Goal: Information Seeking & Learning: Find specific fact

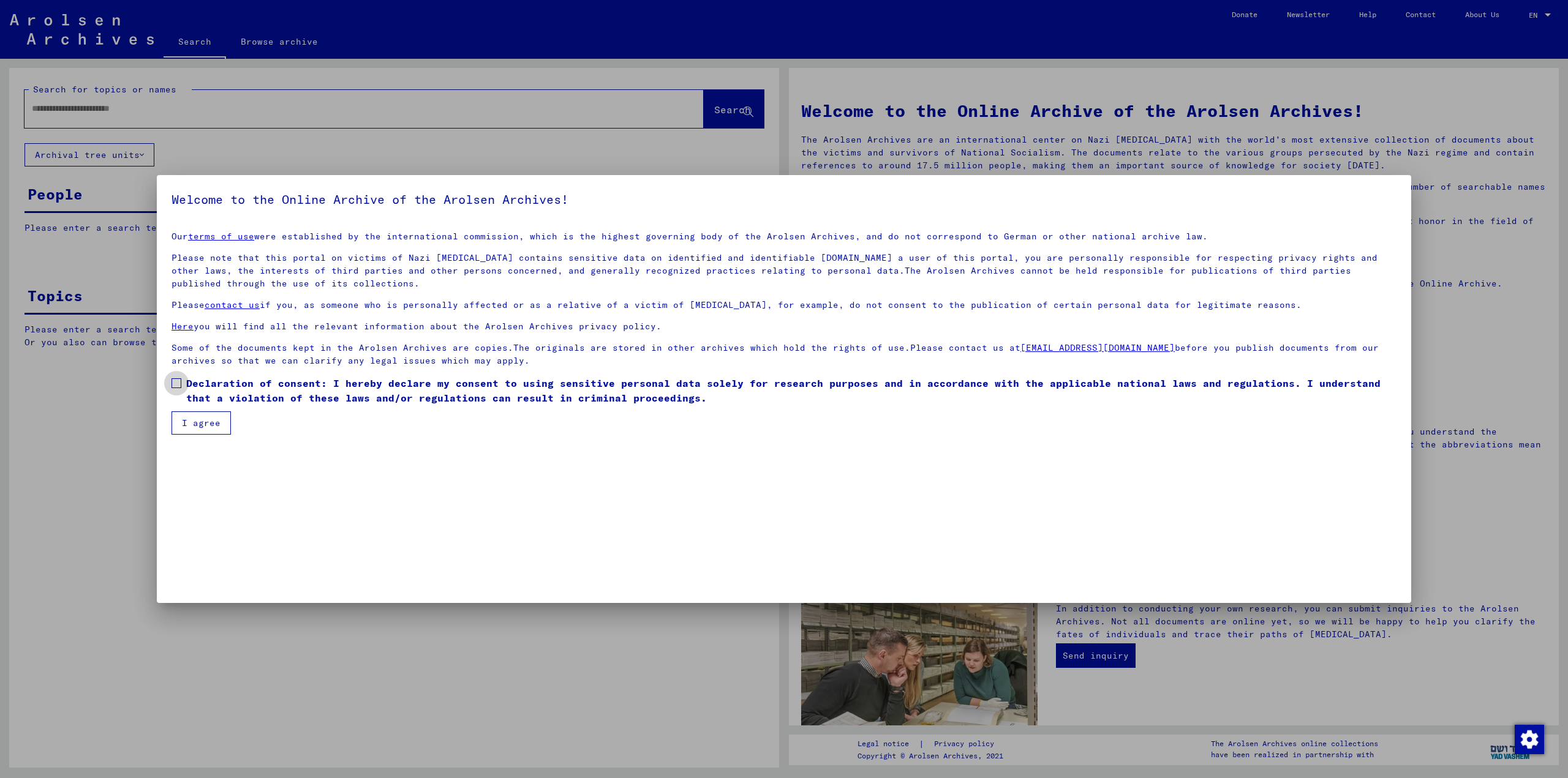
click at [222, 388] on span "Declaration of consent: I hereby declare my consent to using sensitive personal…" at bounding box center [791, 390] width 1211 height 29
click at [215, 400] on span "Declaration of consent: I hereby declare my consent to using sensitive personal…" at bounding box center [791, 390] width 1211 height 29
click at [214, 416] on button "I agree" at bounding box center [201, 423] width 60 height 23
click at [220, 394] on span "Please check this box if you want to proceed. Declaration of consent: I hereby …" at bounding box center [791, 390] width 1211 height 29
click at [203, 429] on button "I agree" at bounding box center [201, 423] width 60 height 23
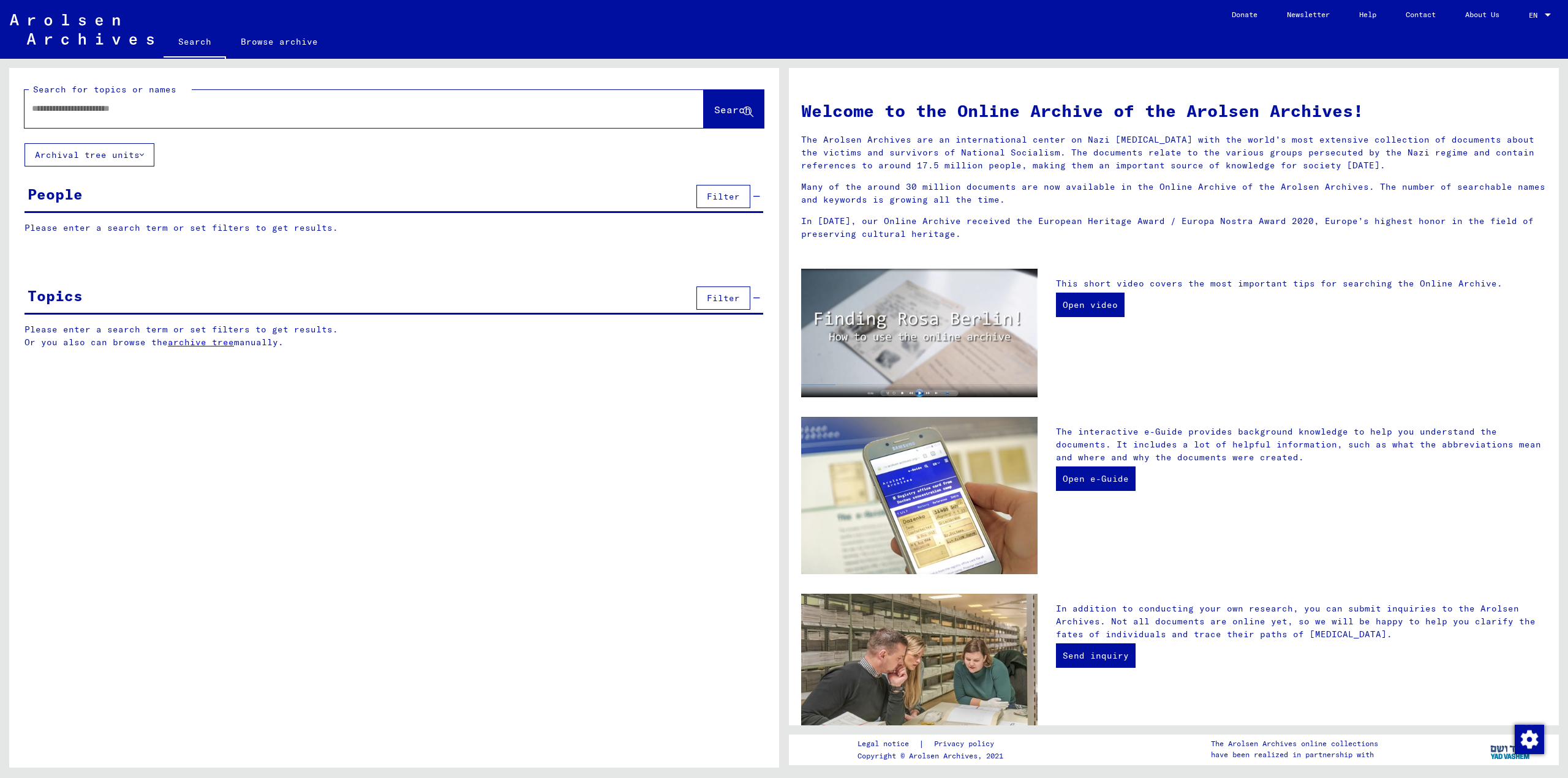
click at [188, 116] on div at bounding box center [346, 108] width 643 height 28
click at [184, 106] on input "text" at bounding box center [349, 108] width 635 height 13
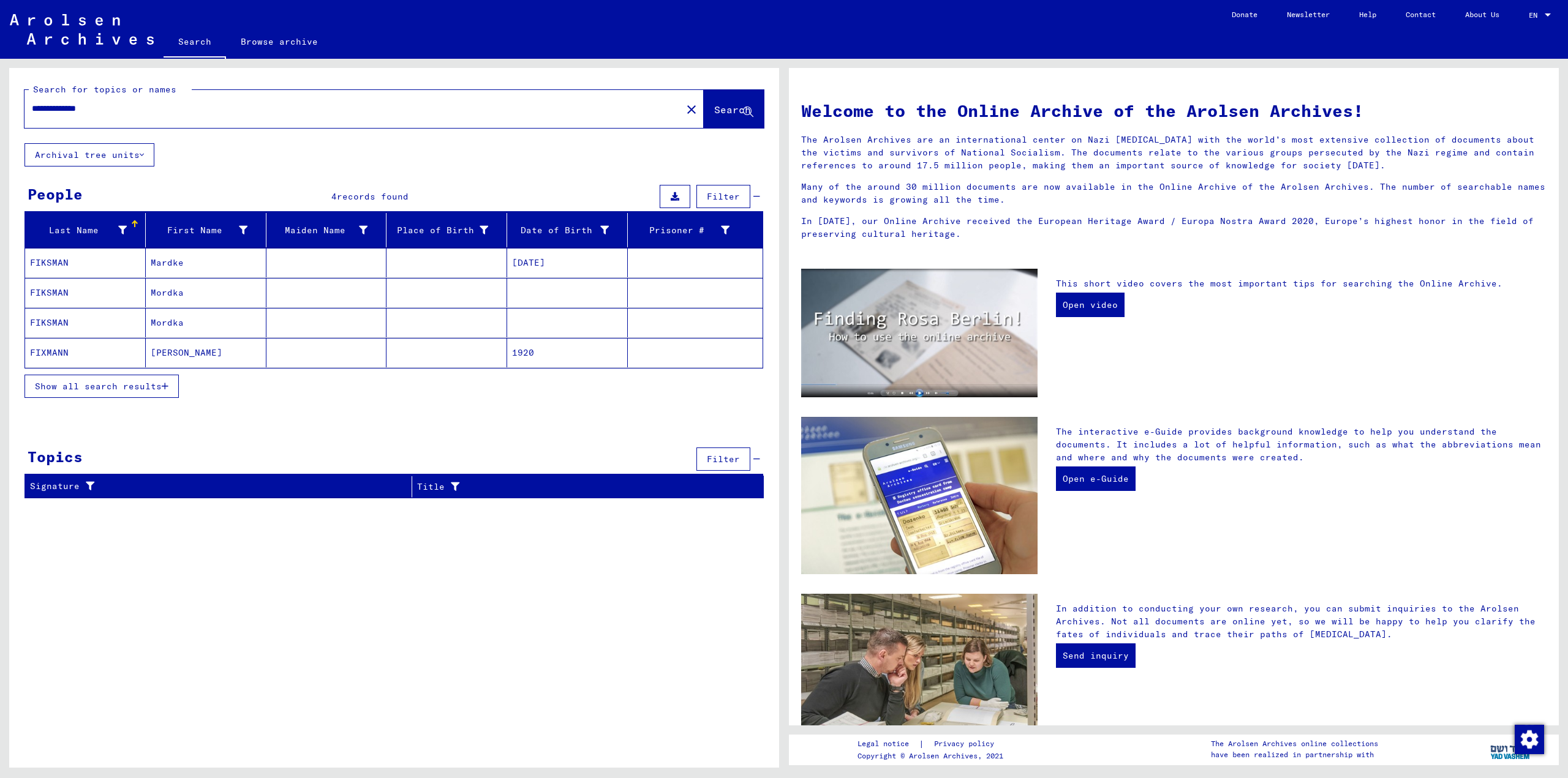
click at [520, 261] on mat-cell "[DATE]" at bounding box center [567, 262] width 121 height 29
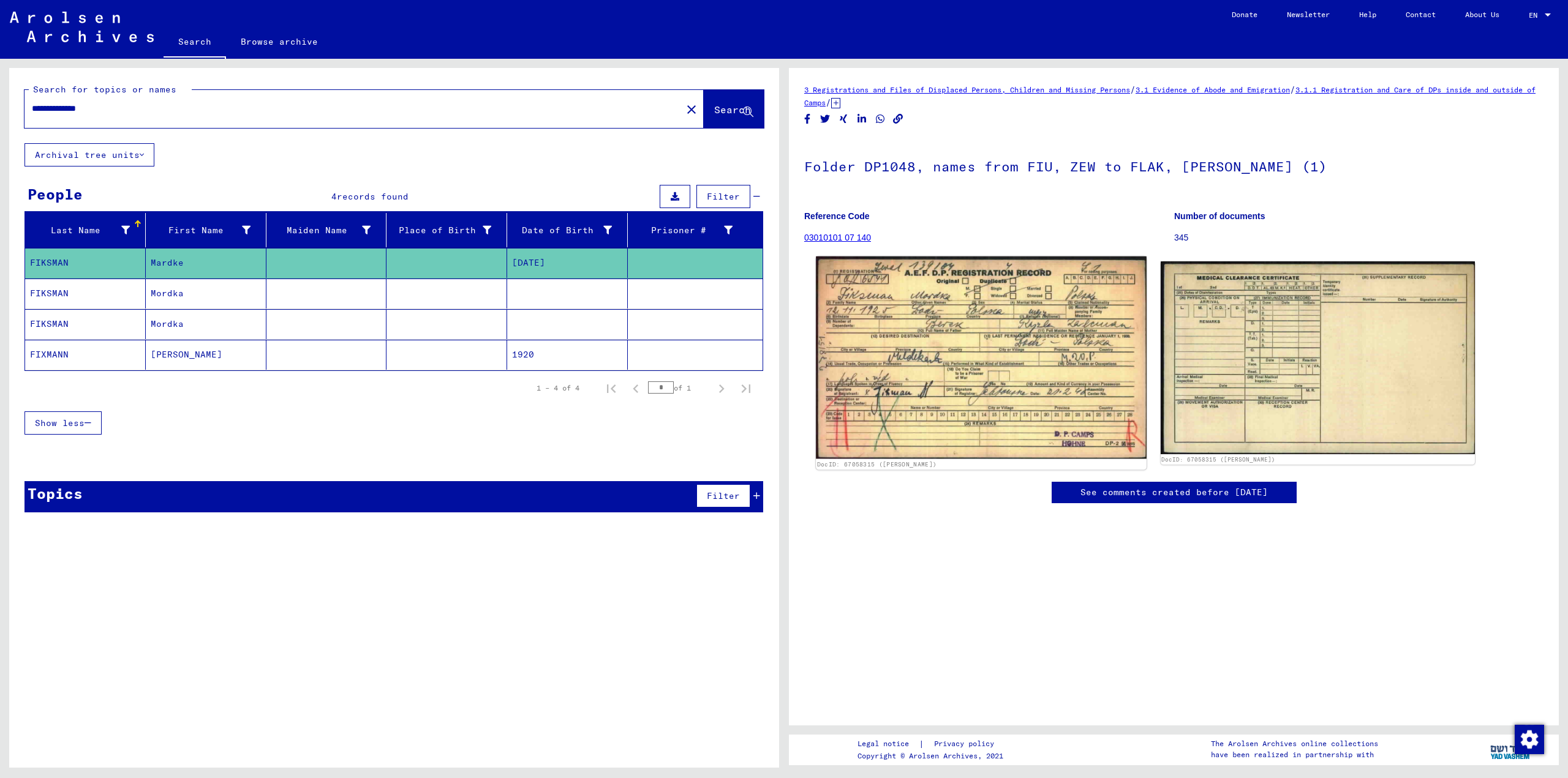
click at [927, 382] on img at bounding box center [981, 358] width 330 height 203
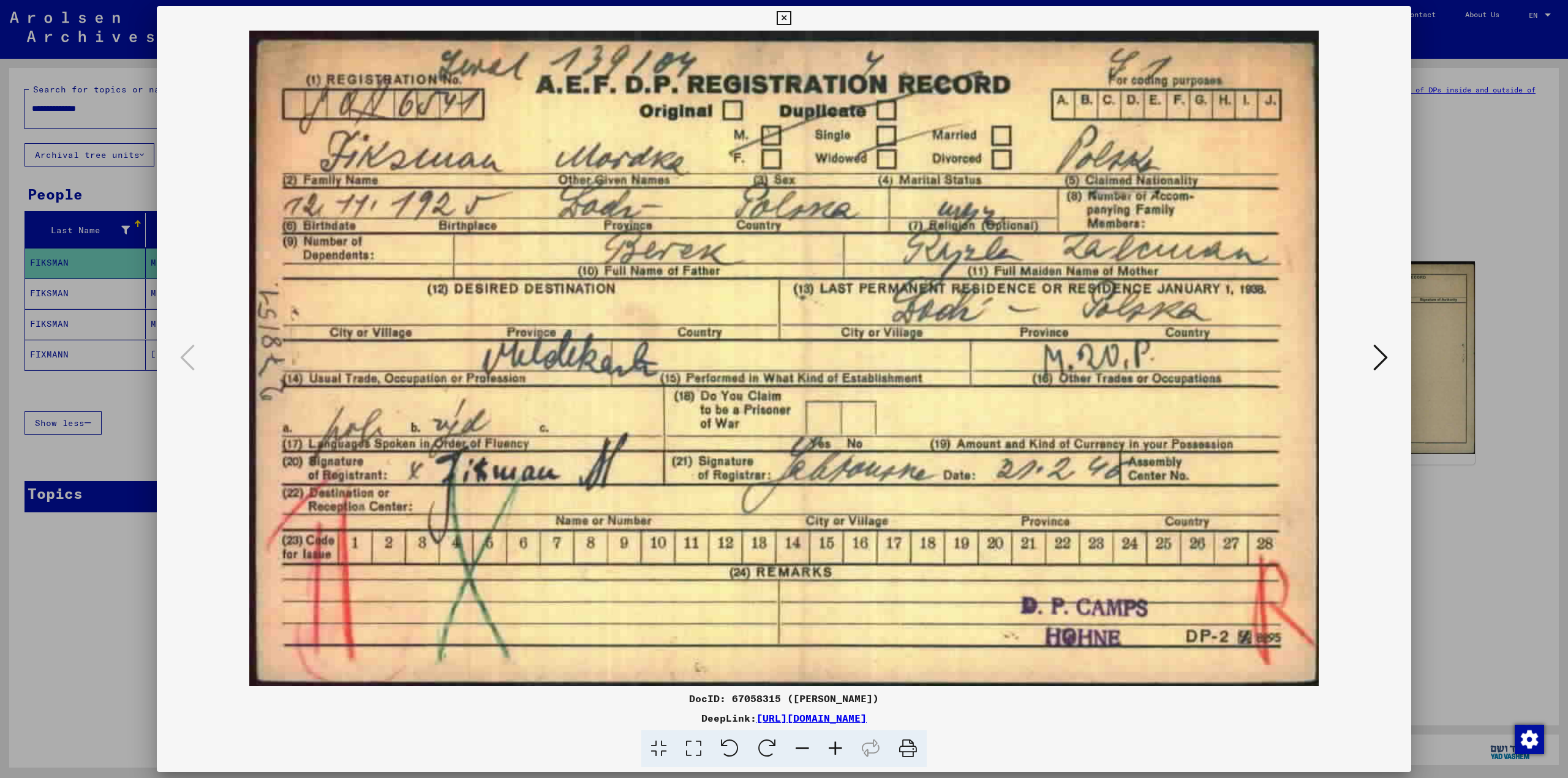
click at [1374, 358] on icon at bounding box center [1381, 357] width 15 height 29
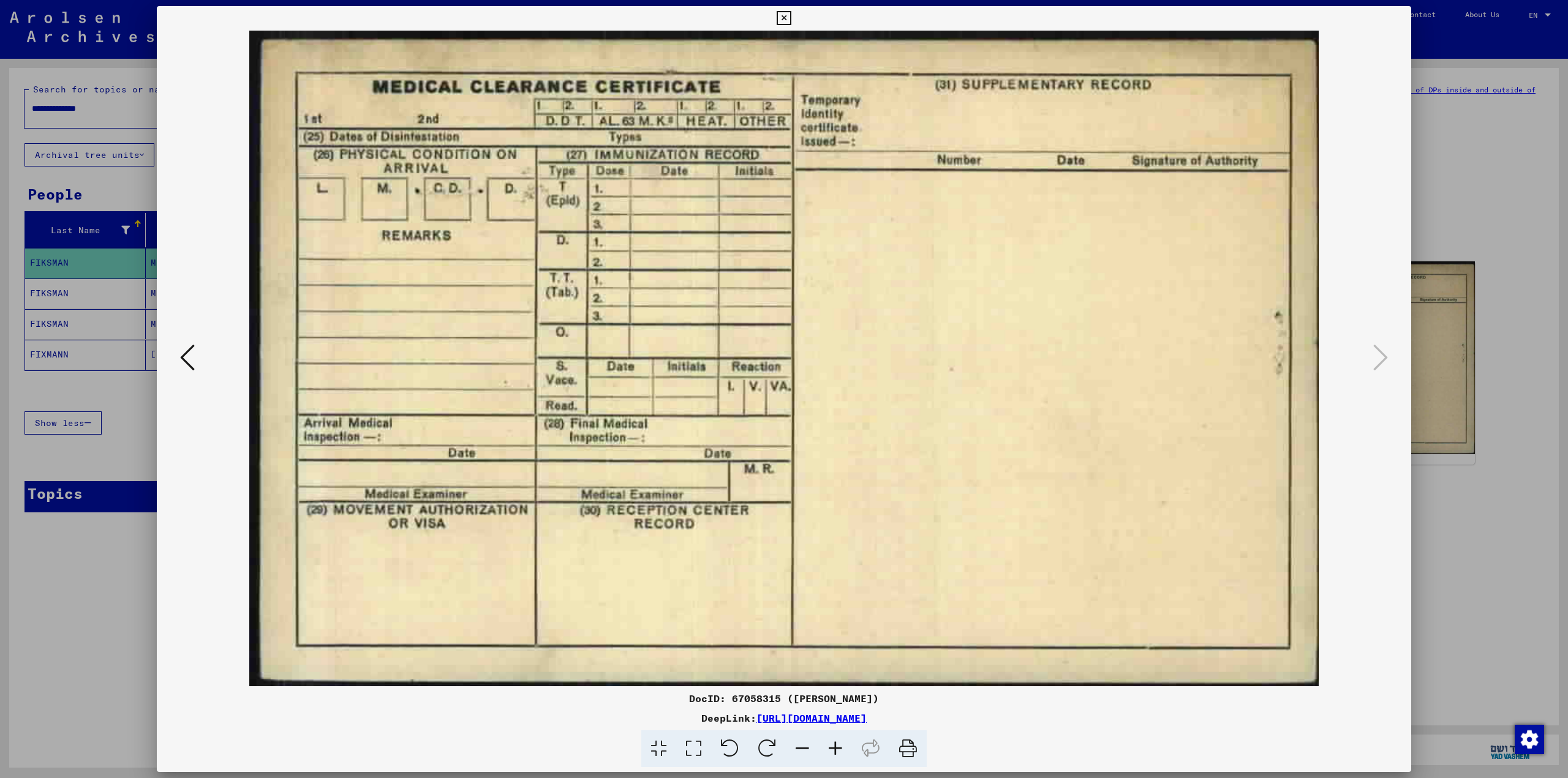
click at [1474, 340] on div at bounding box center [784, 389] width 1568 height 778
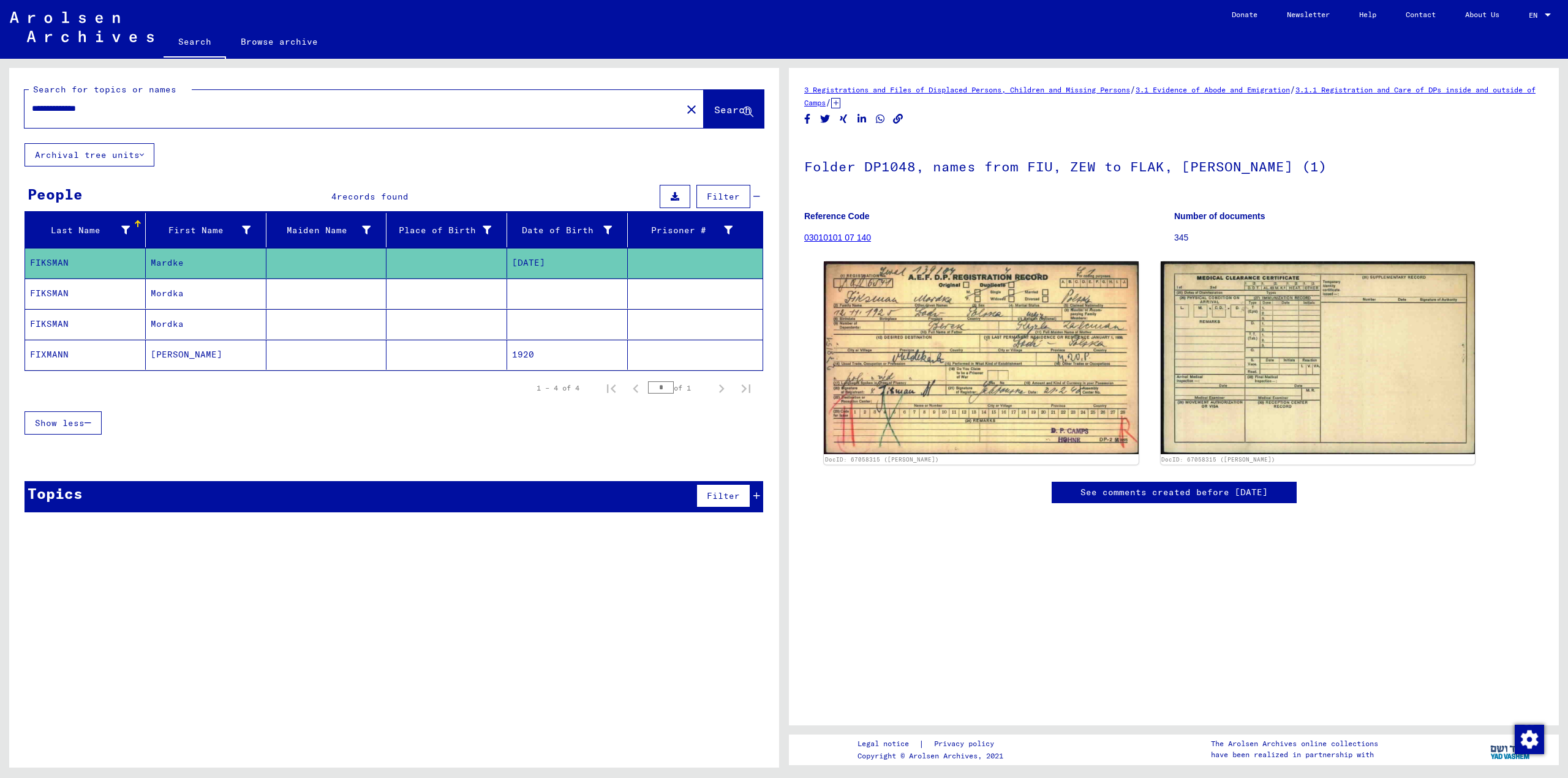
click at [416, 298] on mat-cell at bounding box center [447, 294] width 121 height 30
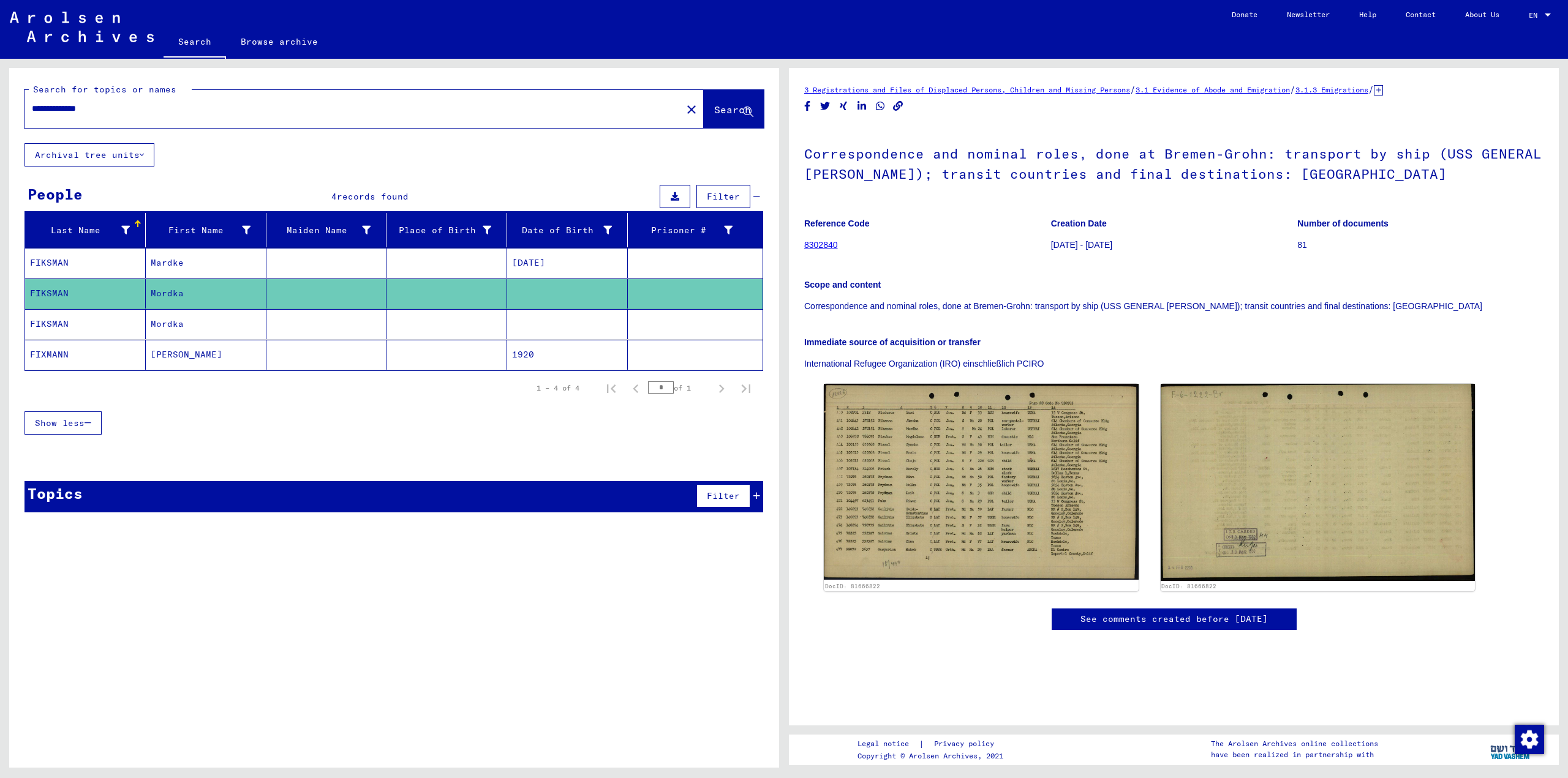
click at [396, 328] on mat-cell at bounding box center [447, 325] width 121 height 30
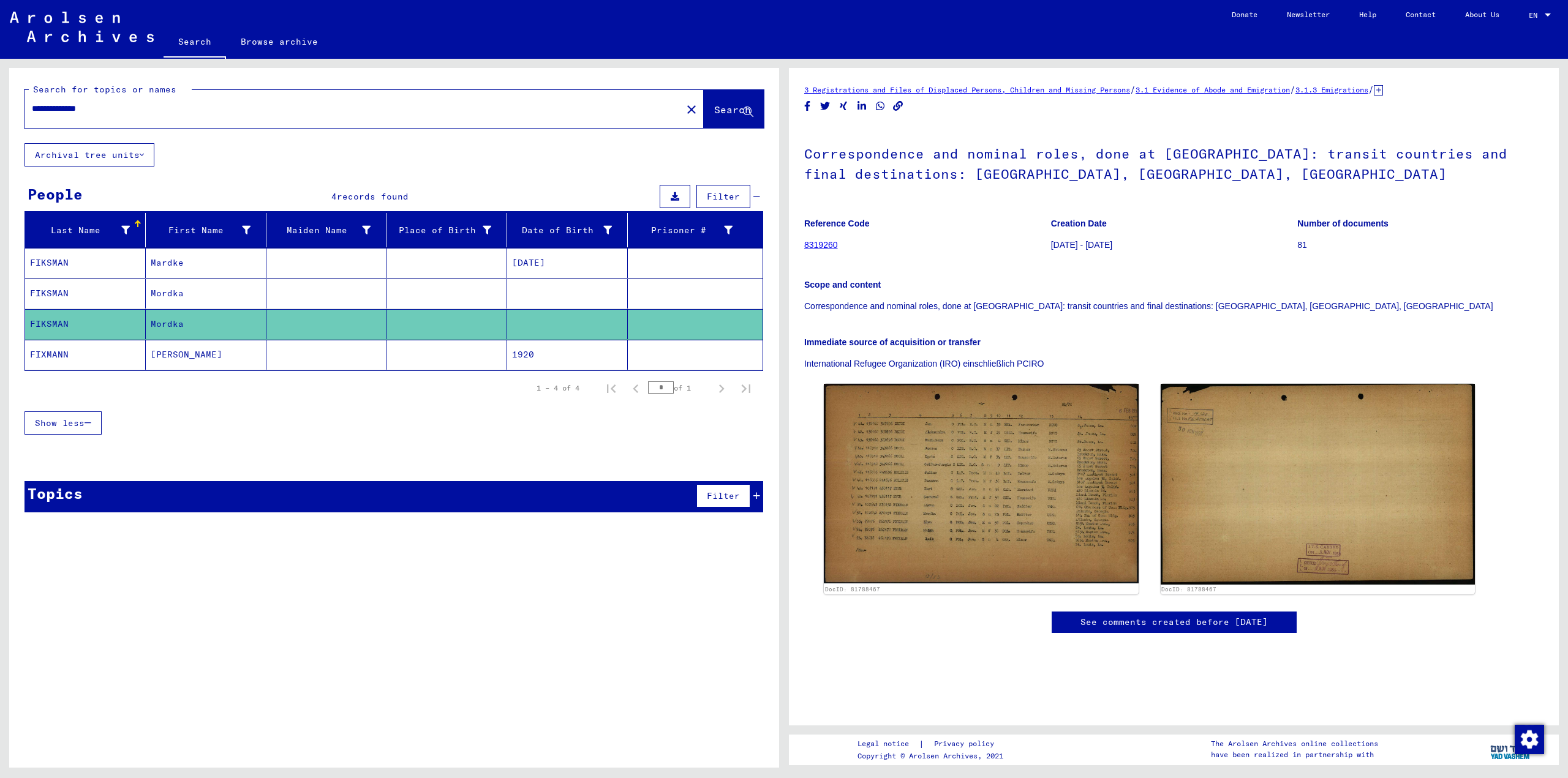
click at [558, 265] on mat-cell "[DATE]" at bounding box center [567, 263] width 121 height 30
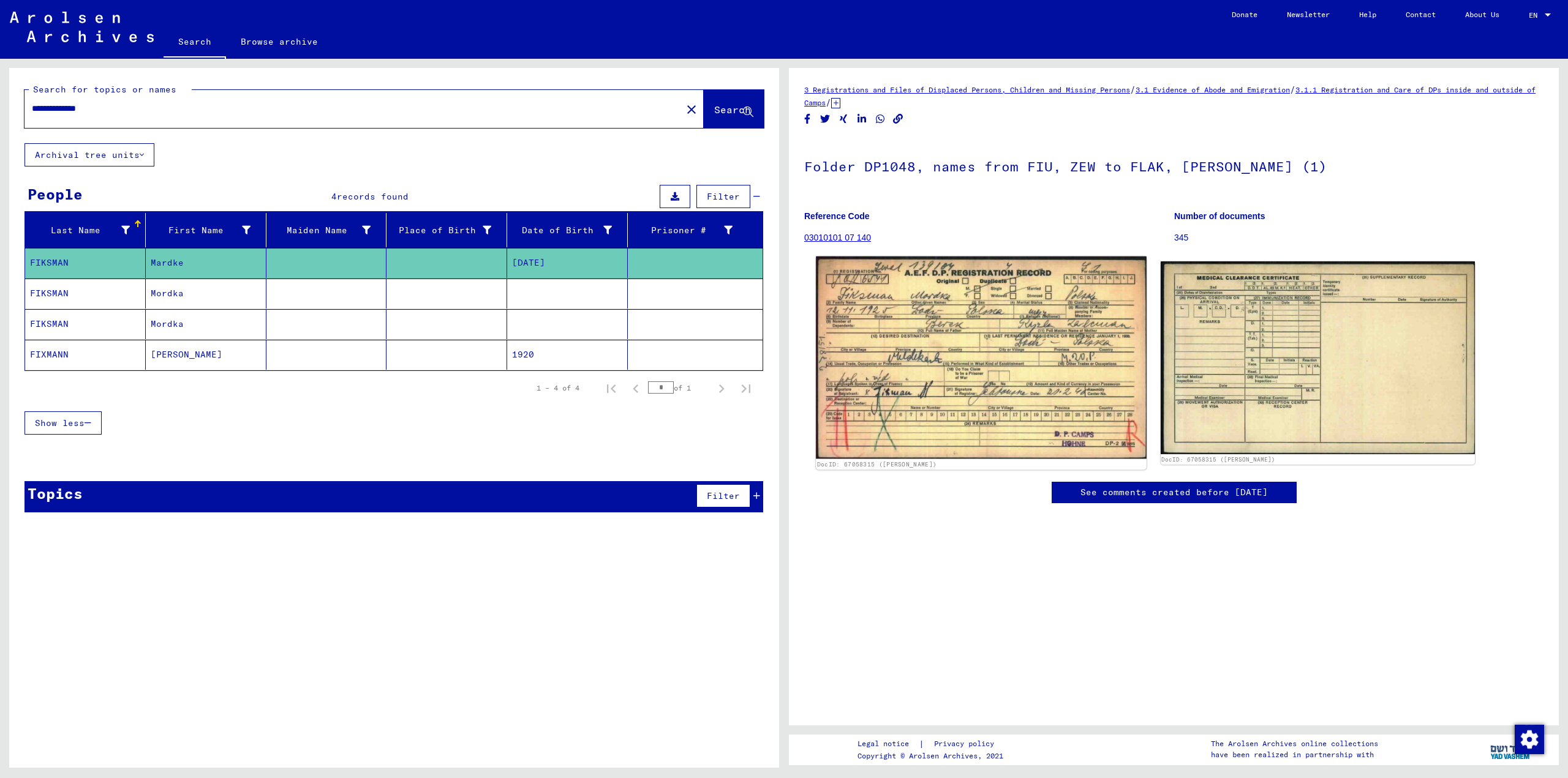
click at [1053, 375] on img at bounding box center [981, 358] width 330 height 203
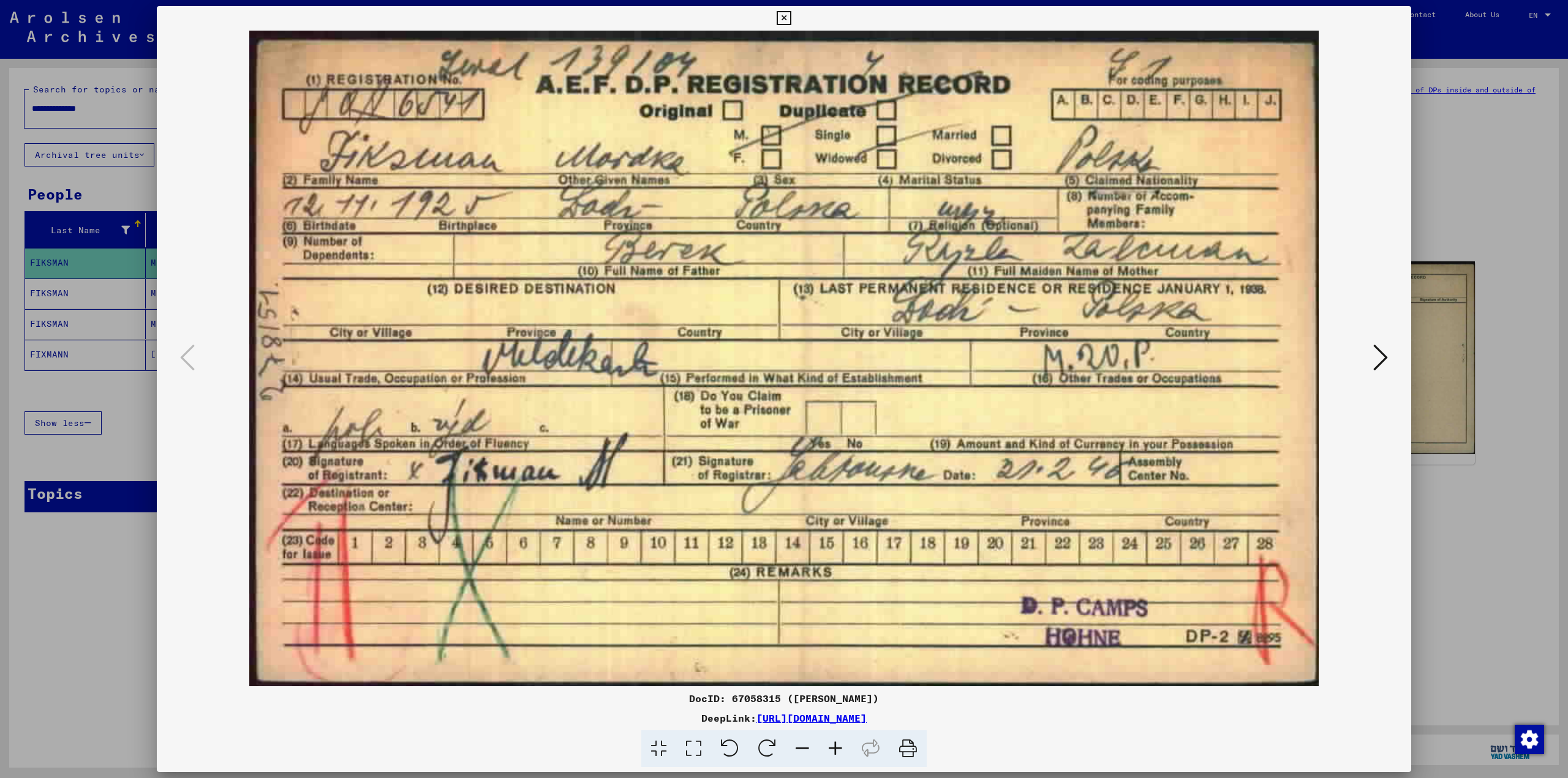
click at [1466, 281] on div at bounding box center [784, 389] width 1568 height 778
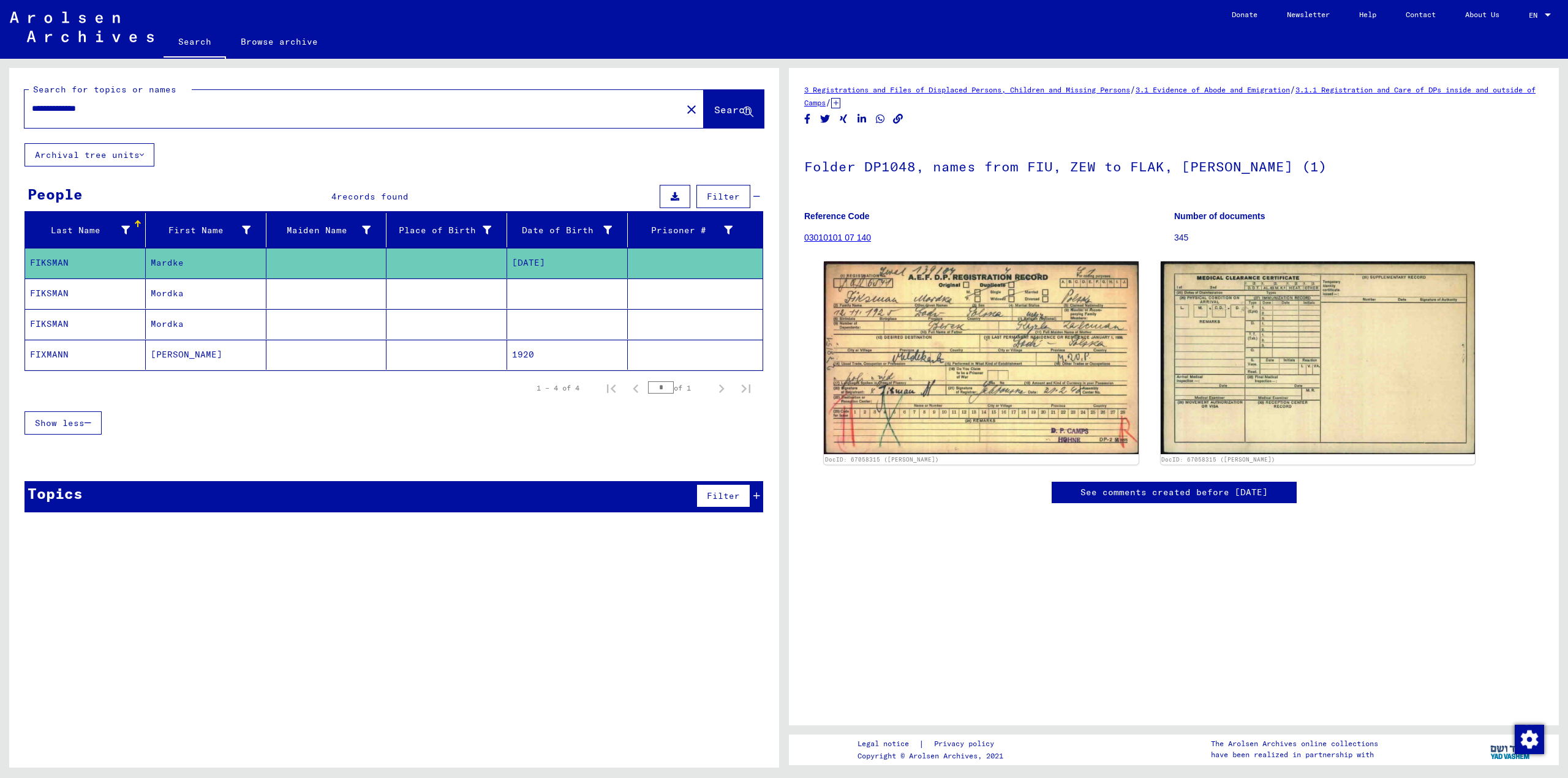
click at [351, 111] on input "**********" at bounding box center [353, 108] width 643 height 13
type input "**********"
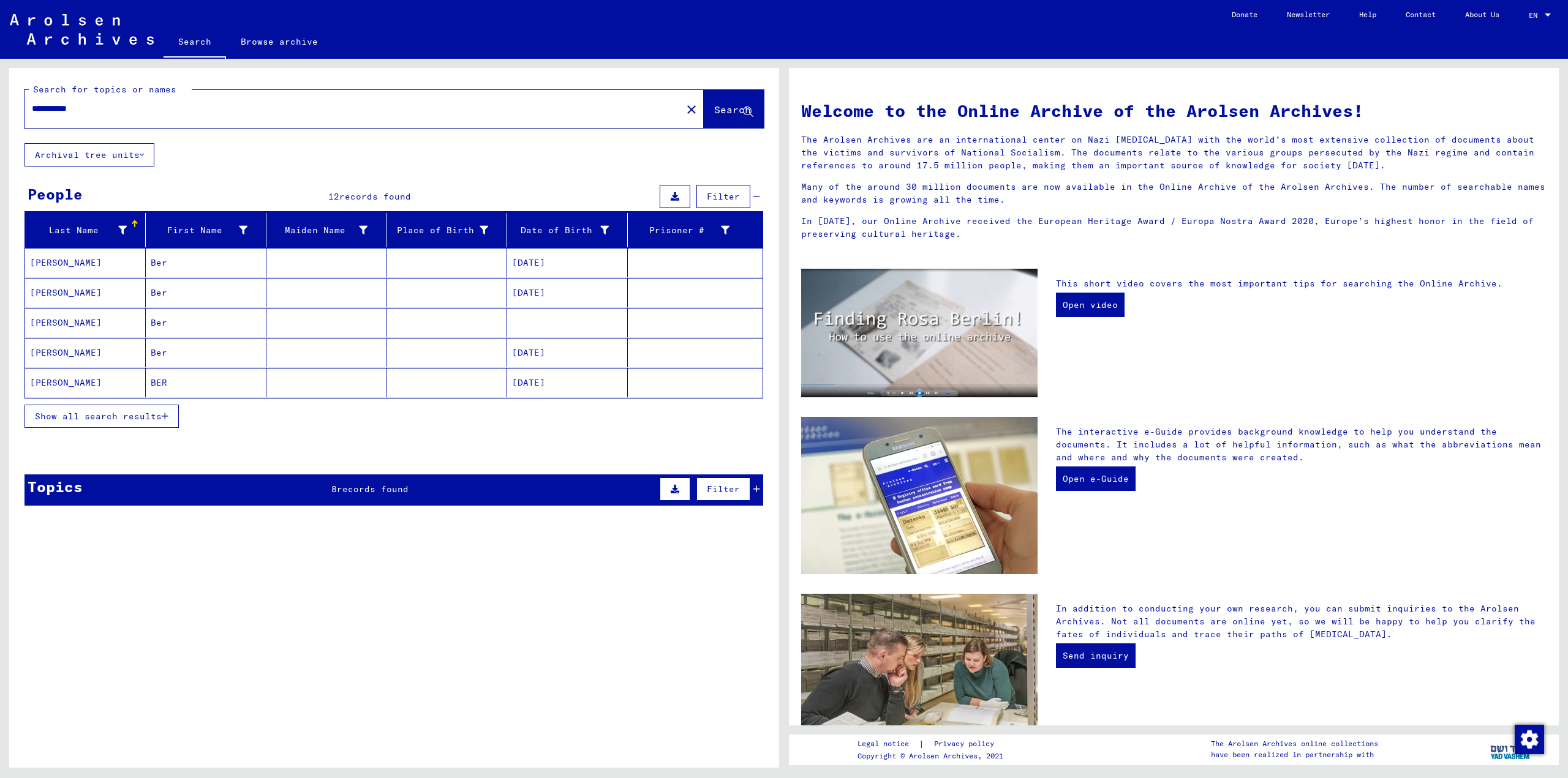
click at [400, 265] on mat-cell at bounding box center [447, 262] width 121 height 29
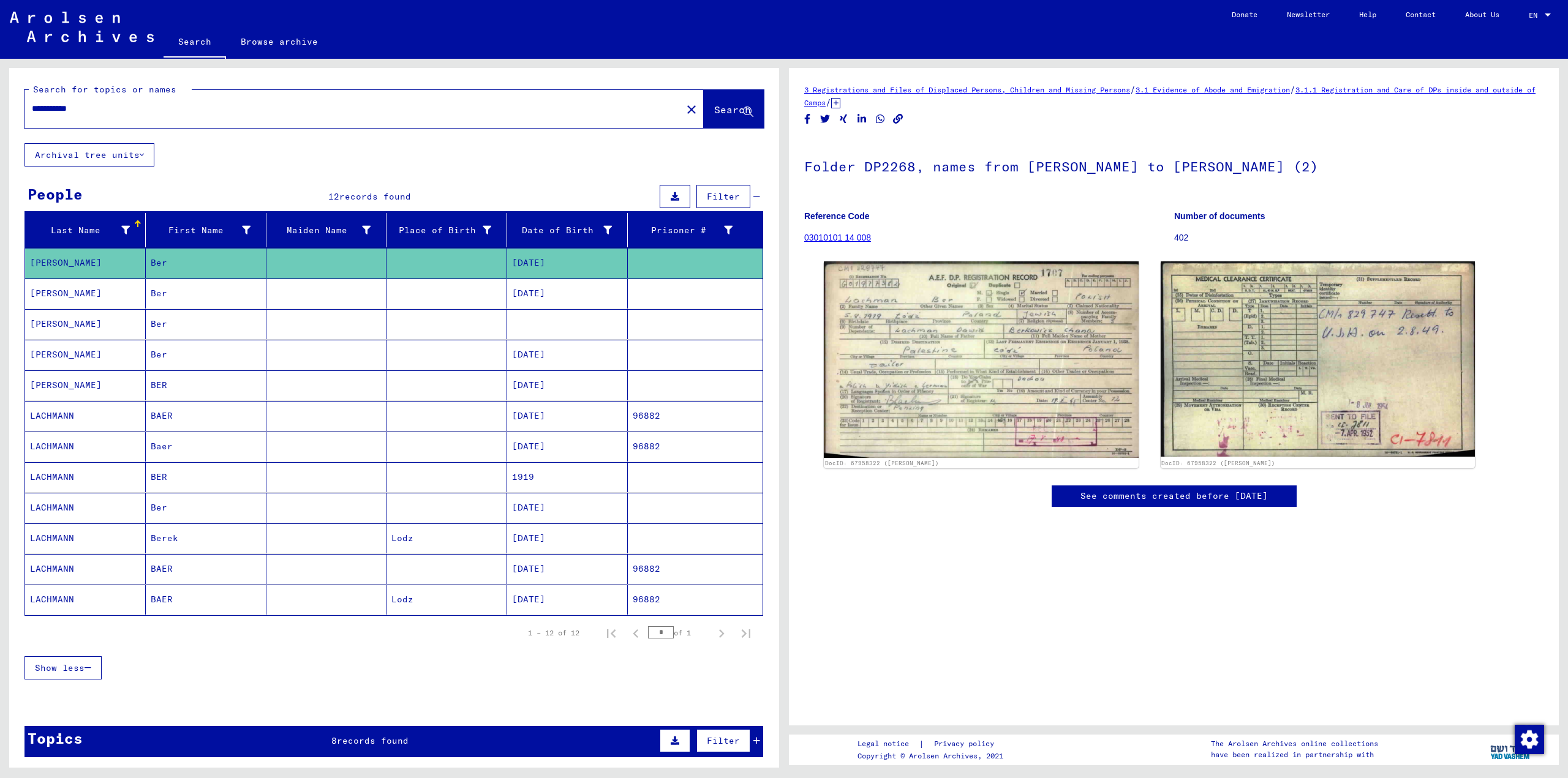
click at [958, 322] on img at bounding box center [982, 359] width 315 height 197
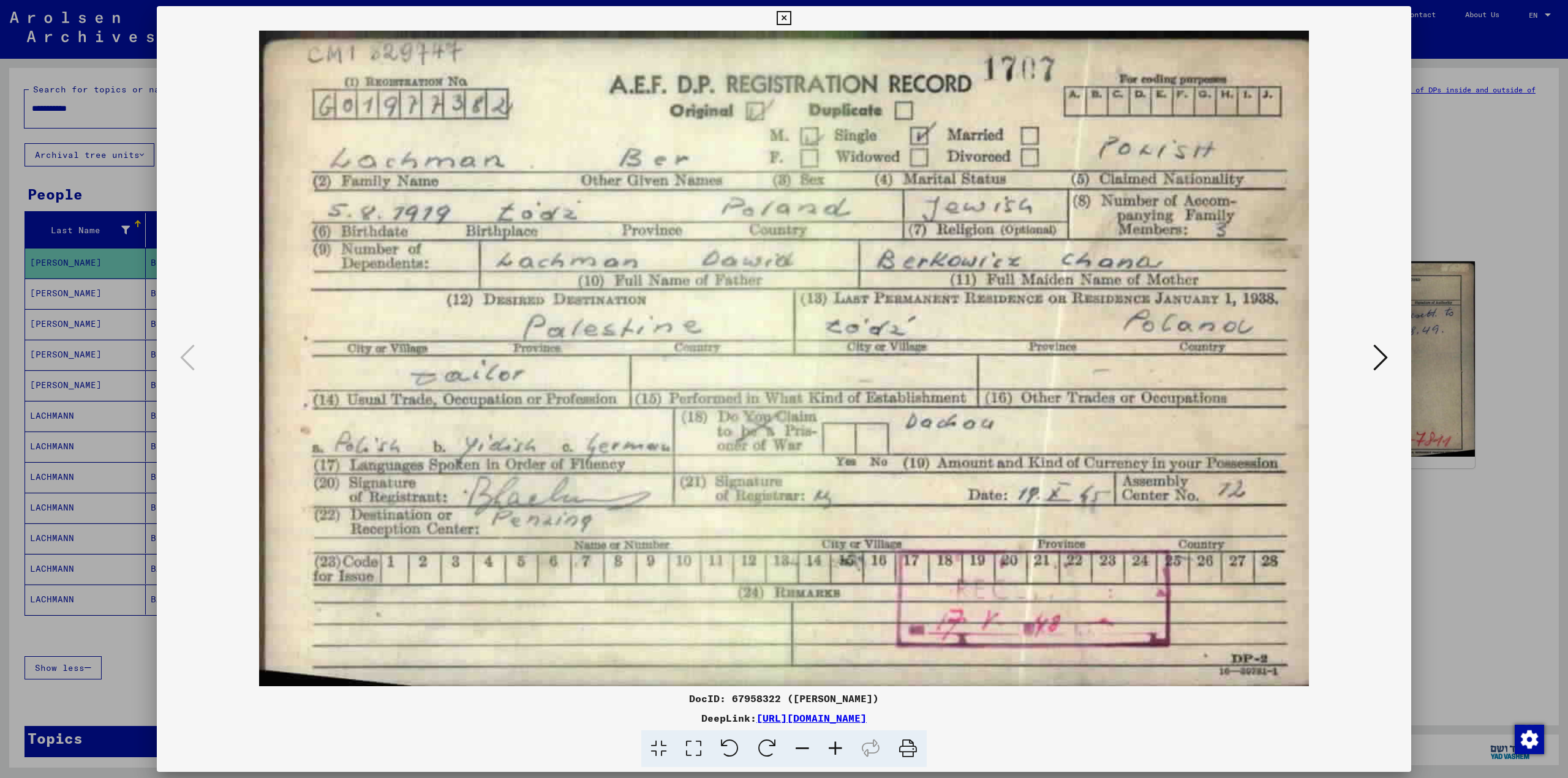
click at [1455, 178] on div at bounding box center [784, 389] width 1568 height 778
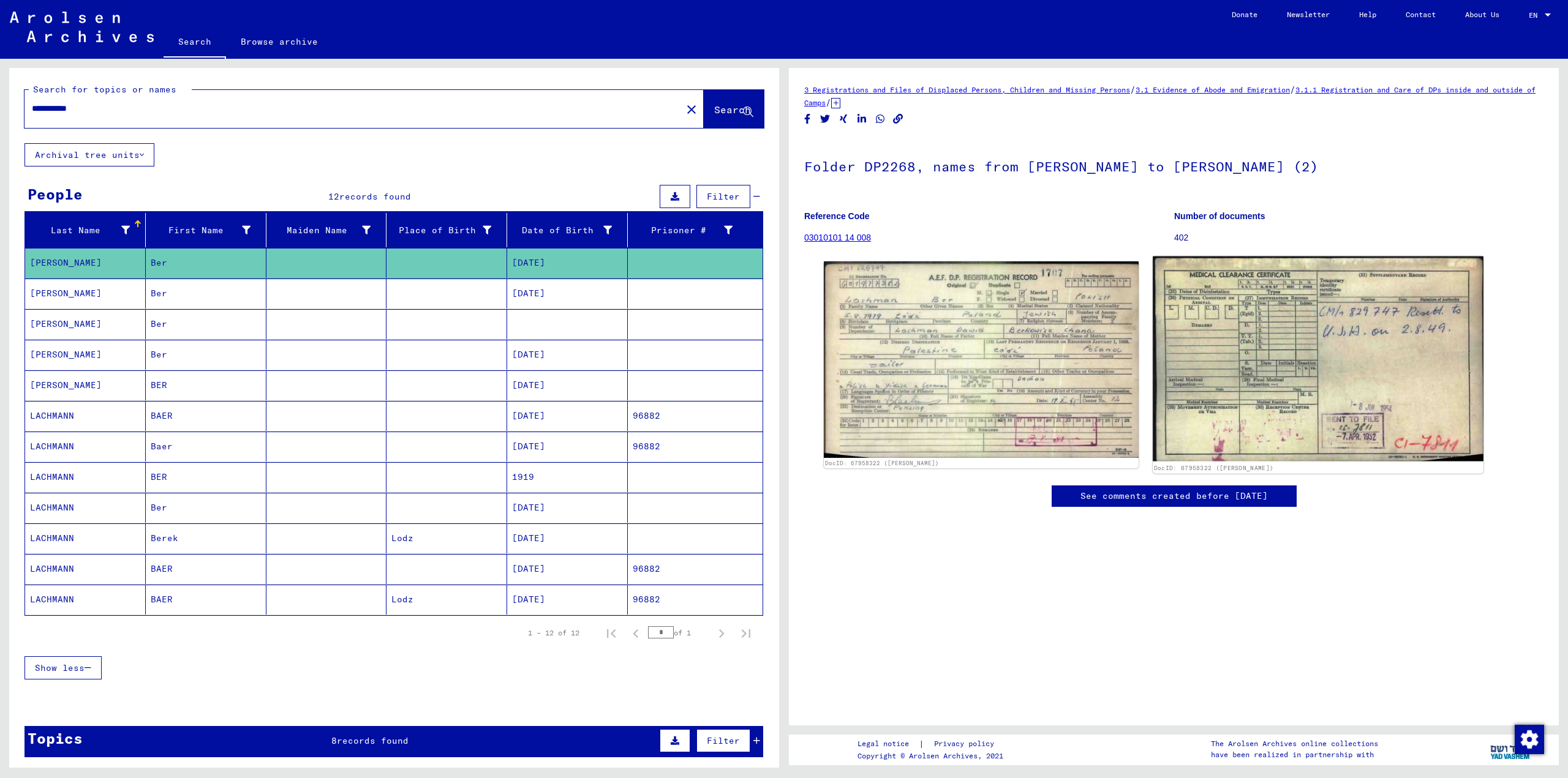
click at [1315, 340] on img at bounding box center [1318, 359] width 330 height 205
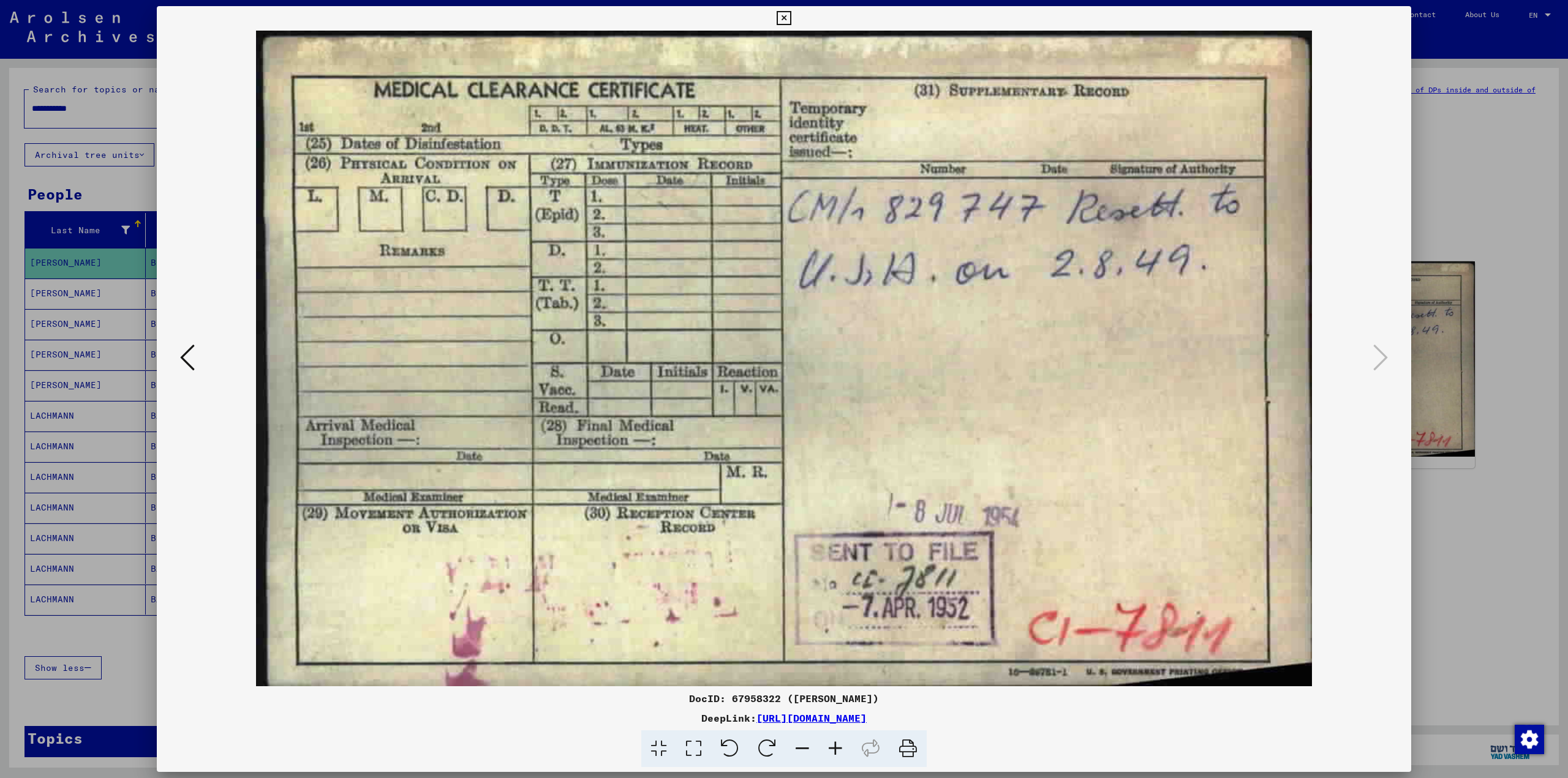
click at [1459, 299] on div at bounding box center [784, 389] width 1568 height 778
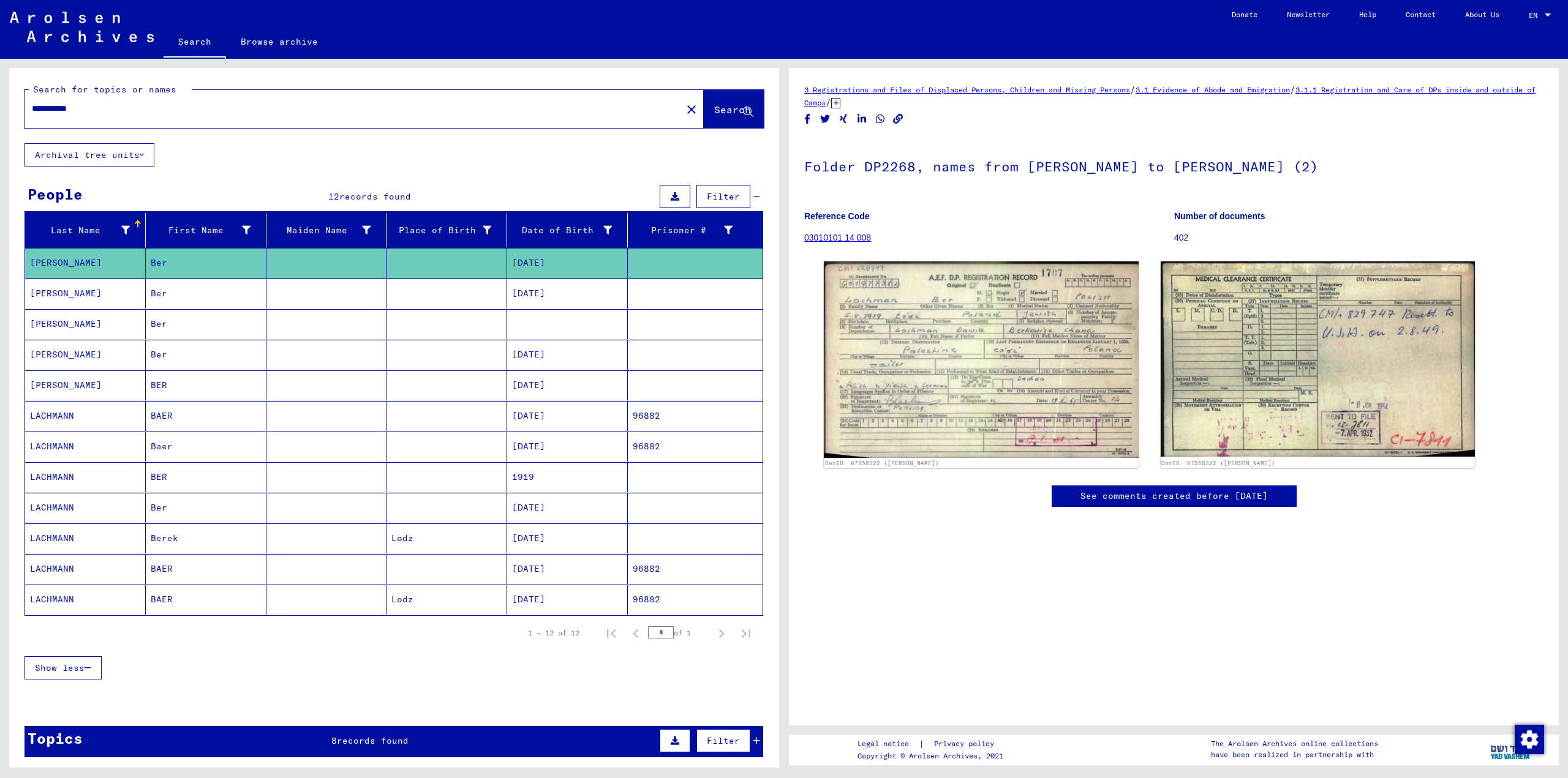
click at [556, 291] on mat-cell "[DATE]" at bounding box center [567, 294] width 121 height 30
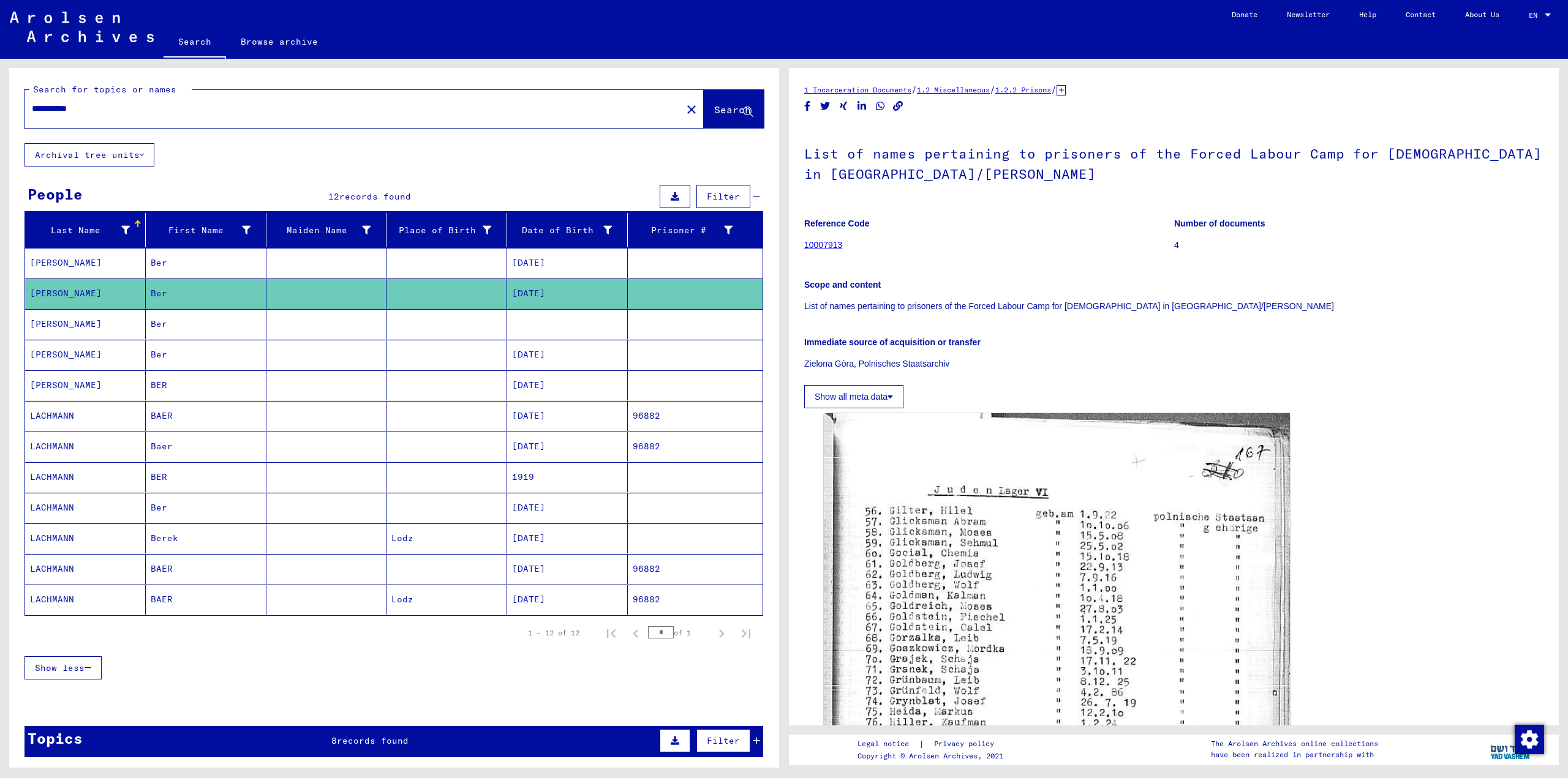
click at [607, 319] on mat-cell at bounding box center [567, 325] width 121 height 30
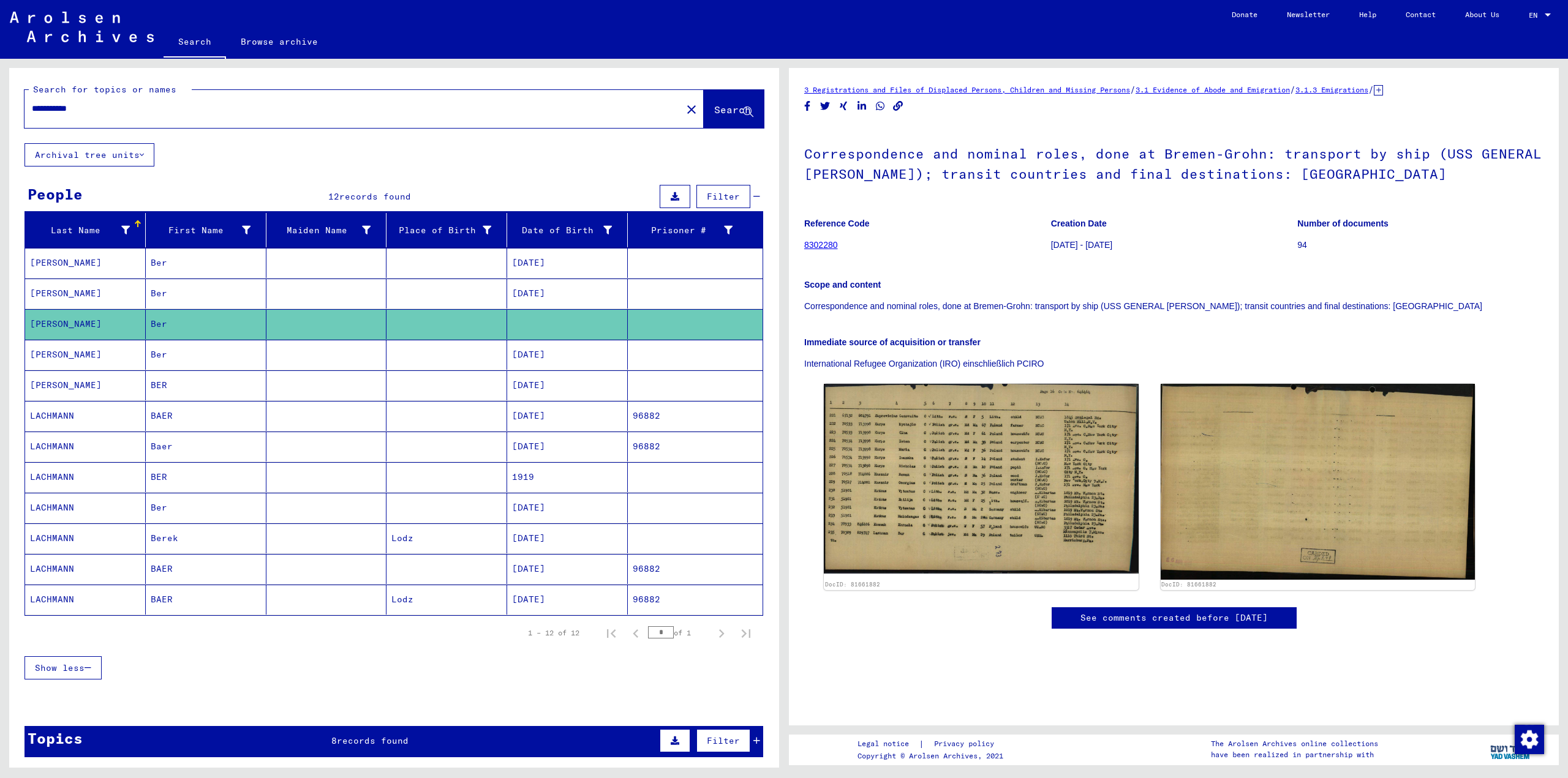
click at [552, 363] on mat-cell "[DATE]" at bounding box center [567, 355] width 121 height 30
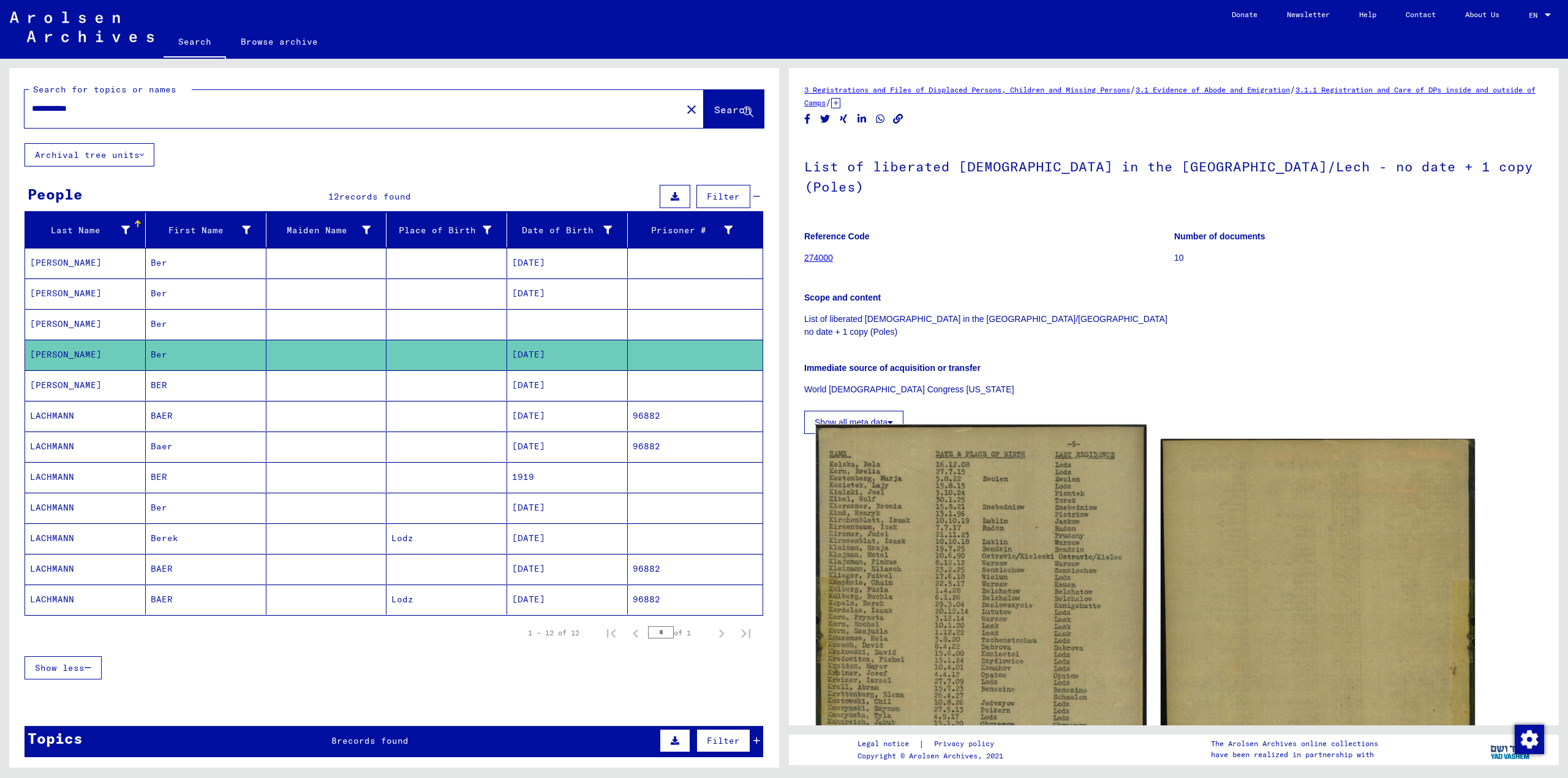
click at [929, 544] on img at bounding box center [981, 720] width 330 height 591
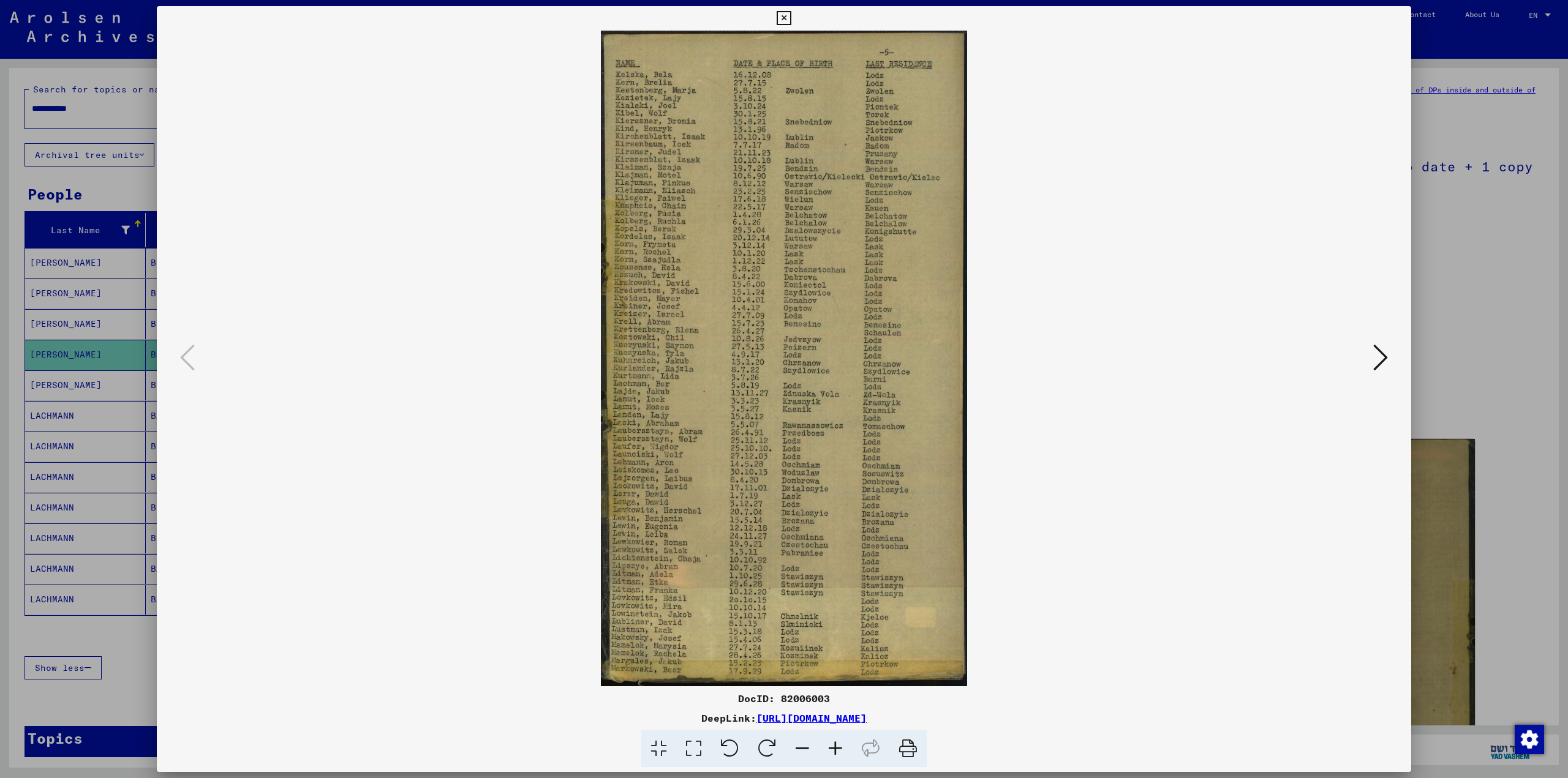
click at [1528, 217] on div at bounding box center [784, 389] width 1568 height 778
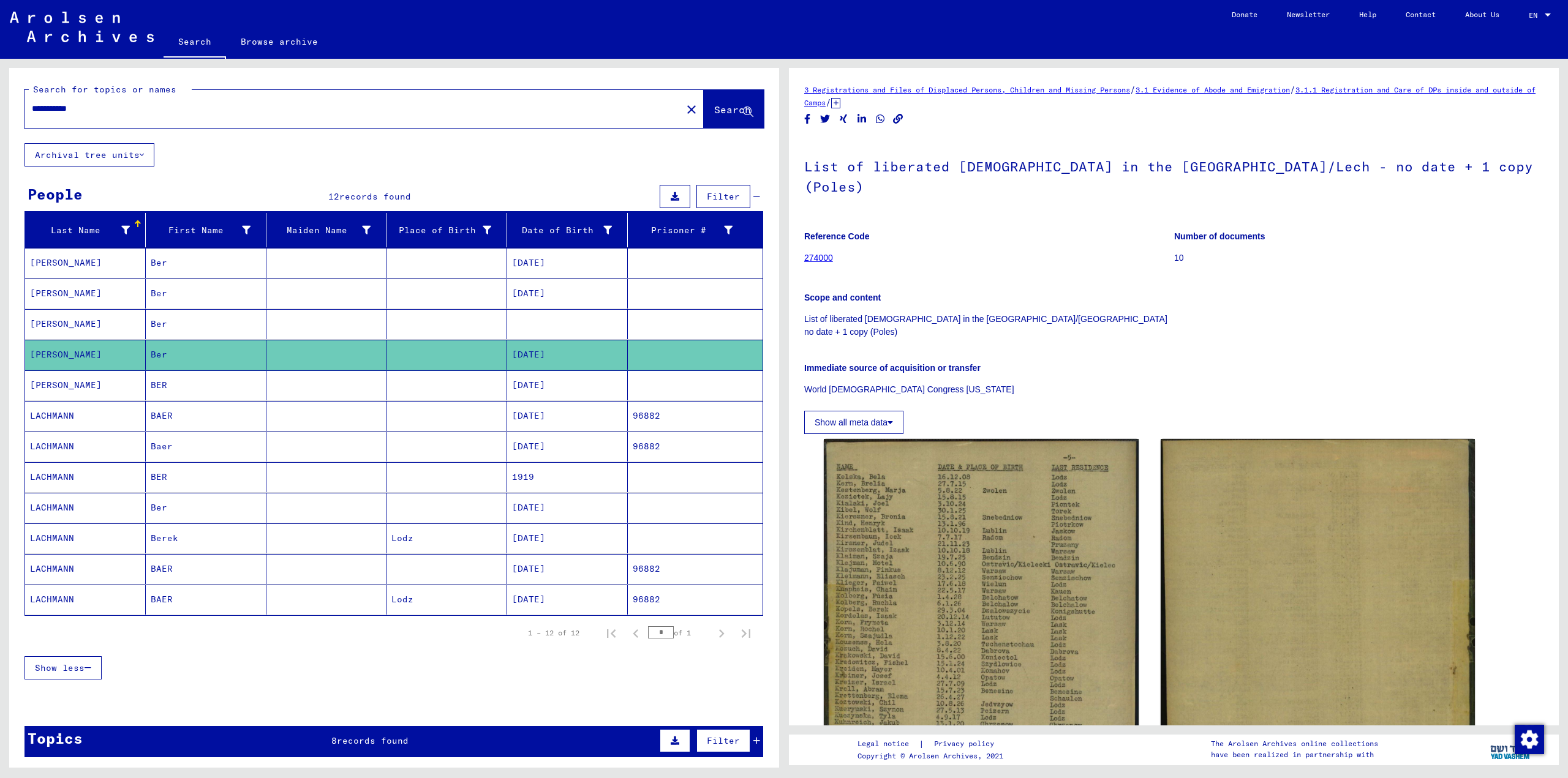
click at [442, 389] on mat-cell at bounding box center [447, 386] width 121 height 30
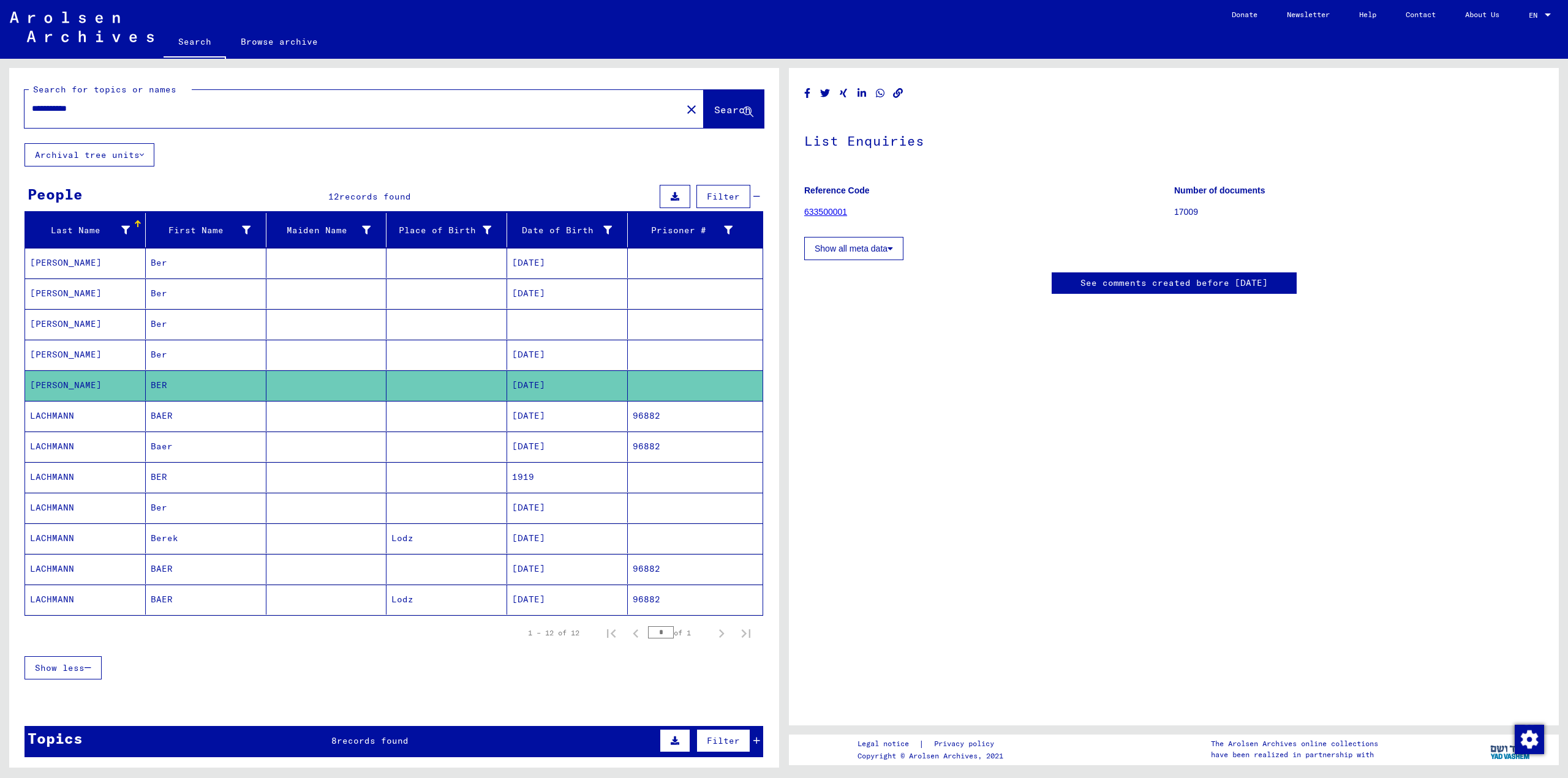
click at [434, 419] on mat-cell at bounding box center [447, 416] width 121 height 30
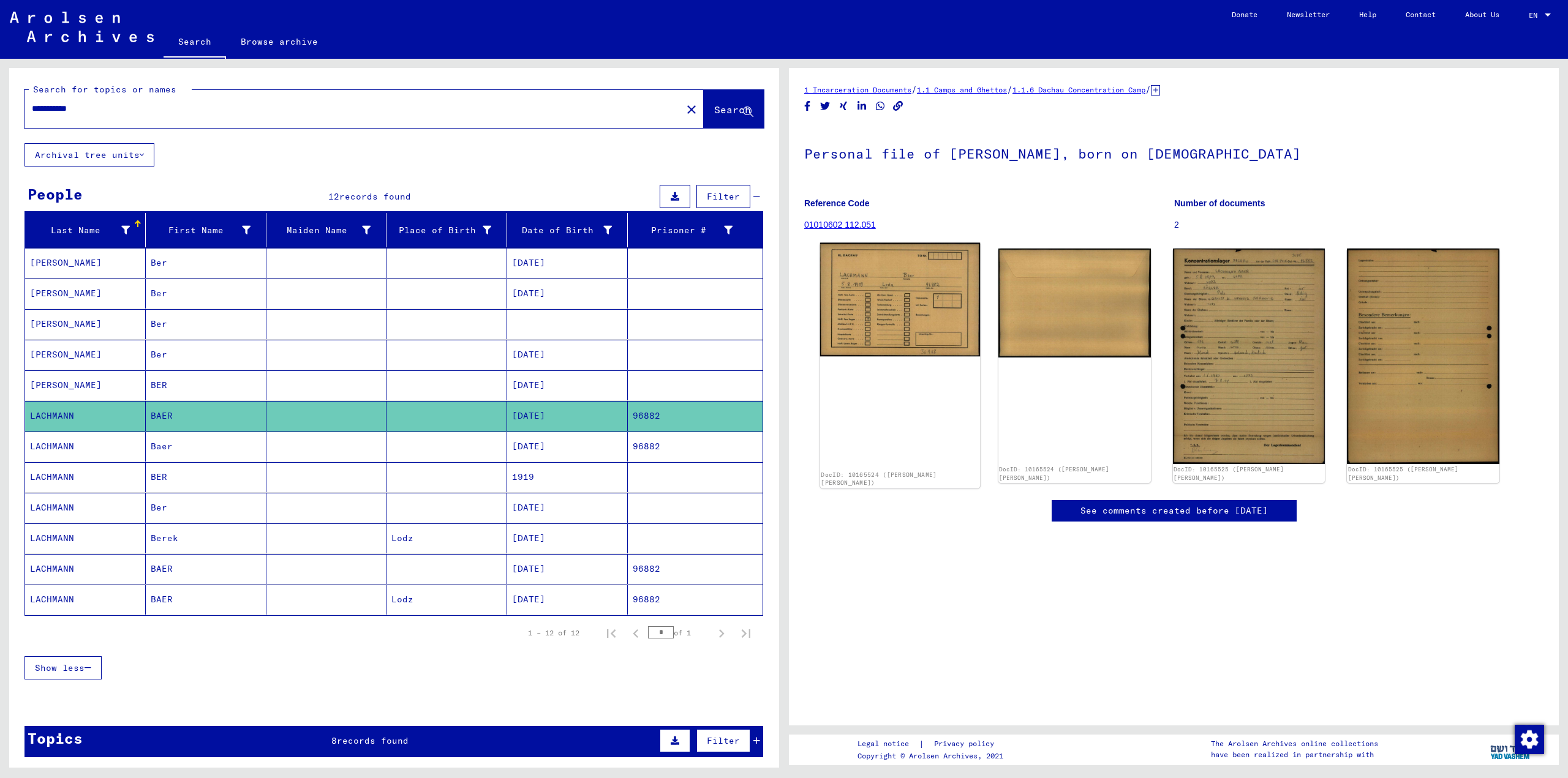
click at [975, 323] on img at bounding box center [900, 300] width 160 height 114
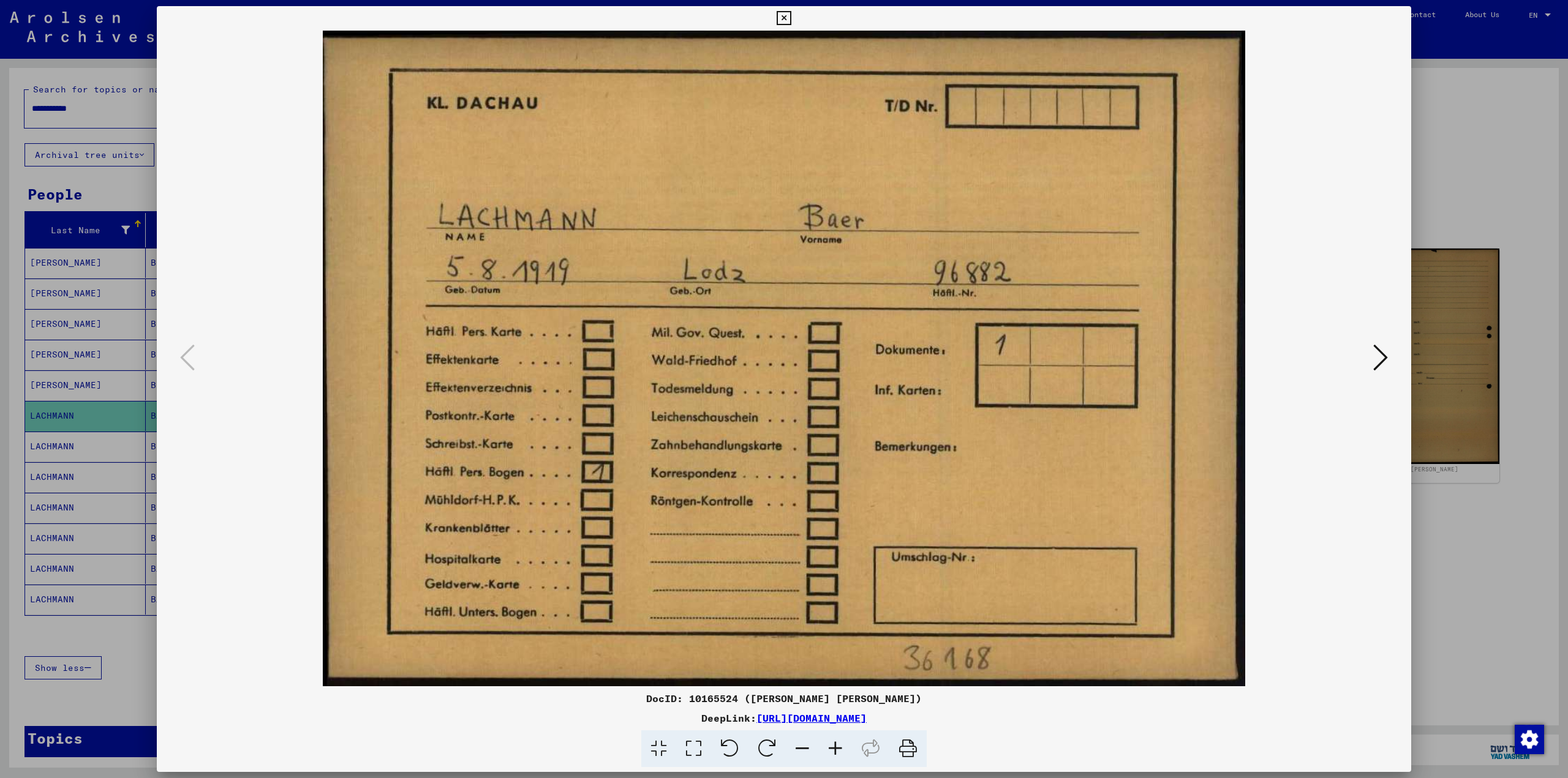
click at [1386, 352] on icon at bounding box center [1381, 357] width 15 height 29
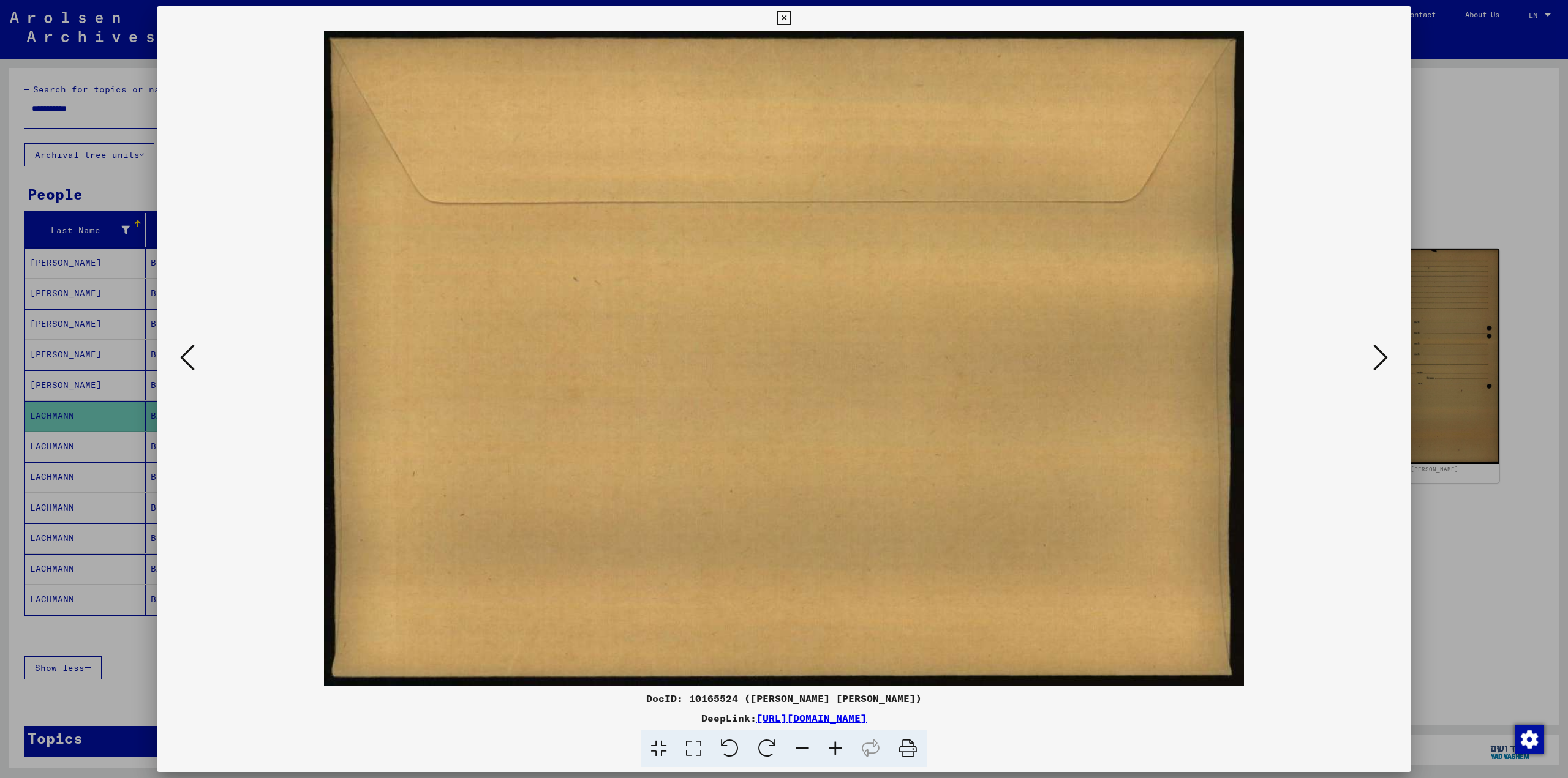
click at [1386, 352] on icon at bounding box center [1381, 357] width 15 height 29
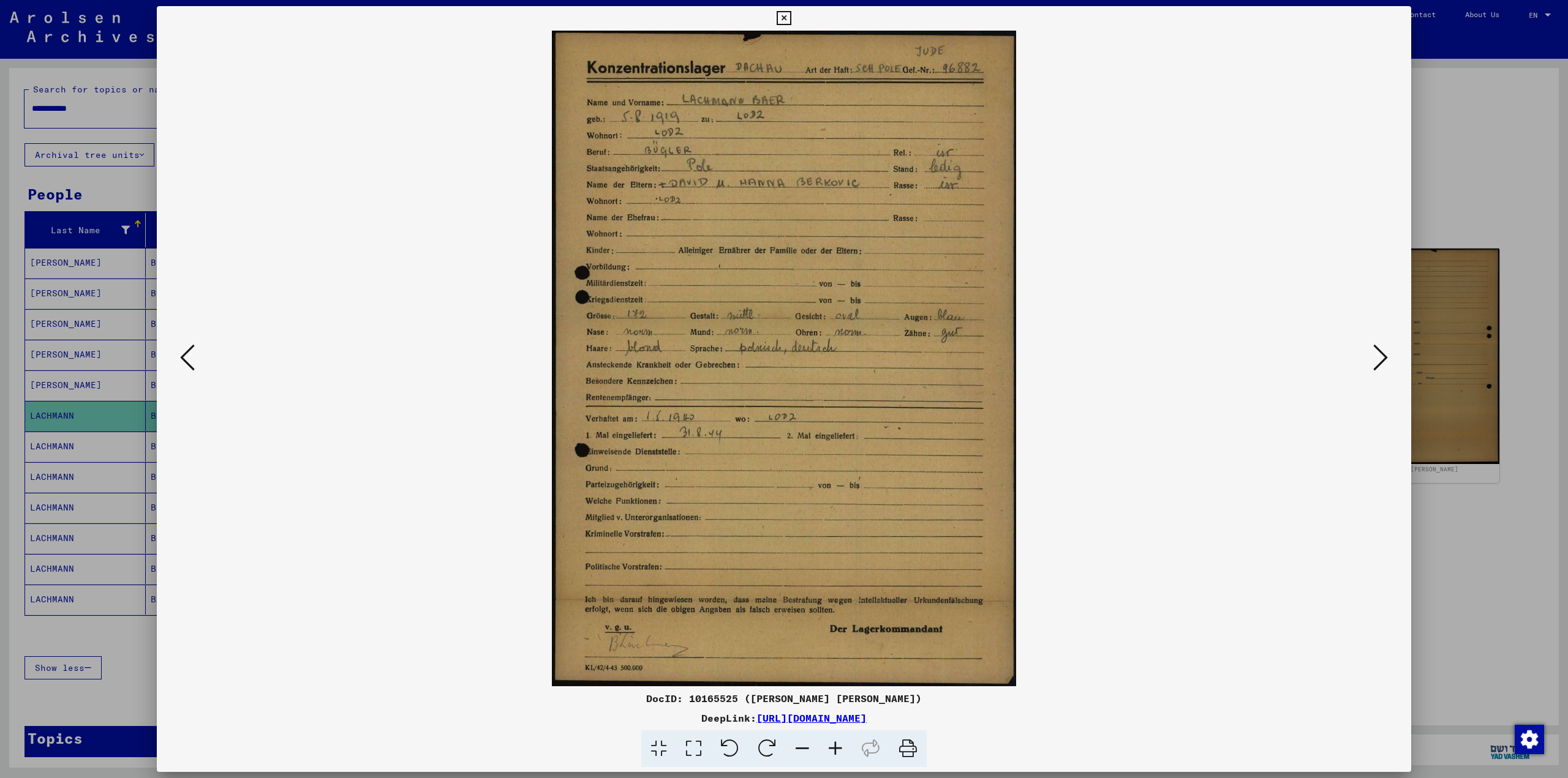
click at [1379, 346] on icon at bounding box center [1381, 357] width 15 height 29
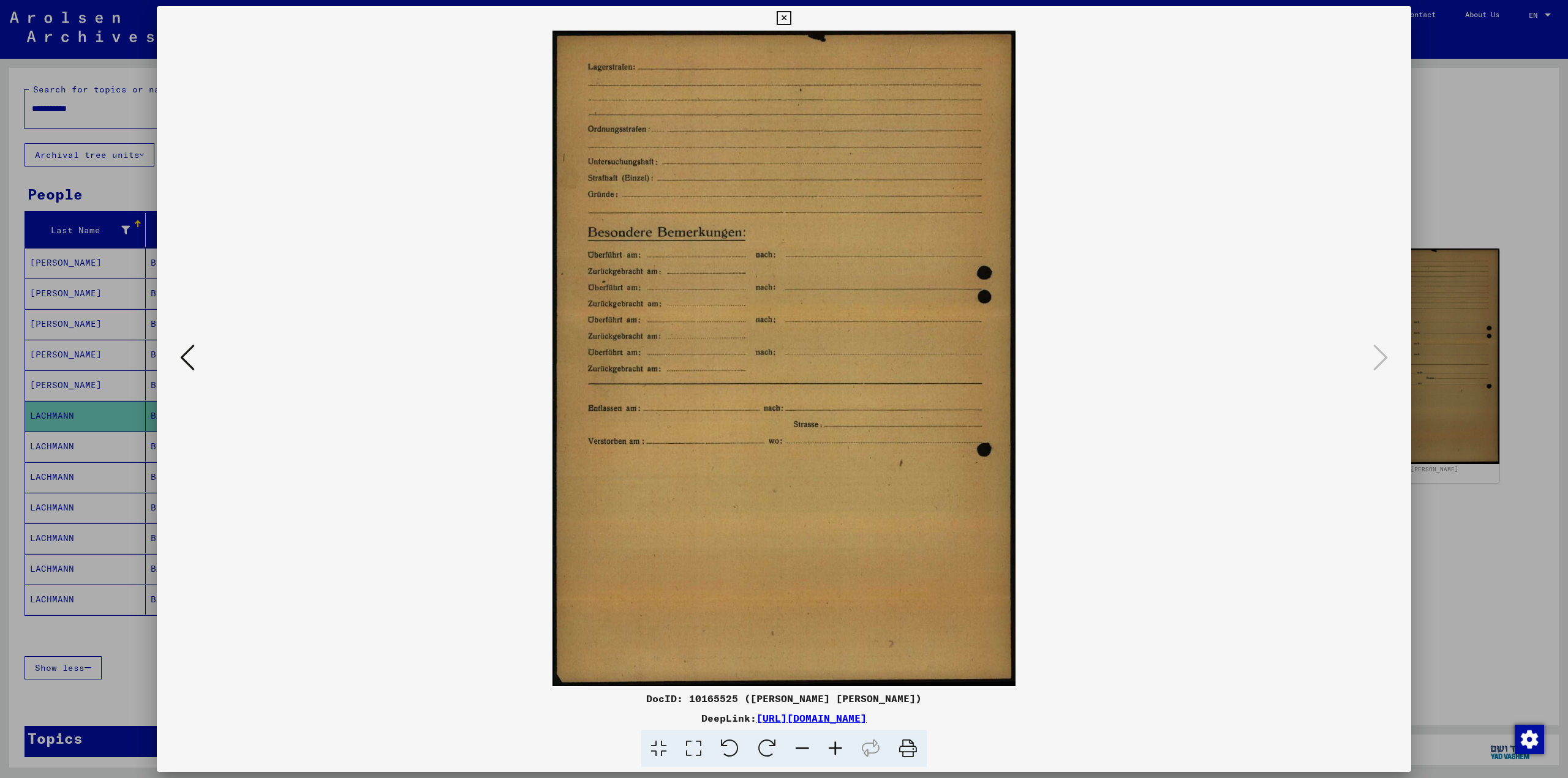
click at [1490, 374] on div at bounding box center [784, 389] width 1568 height 778
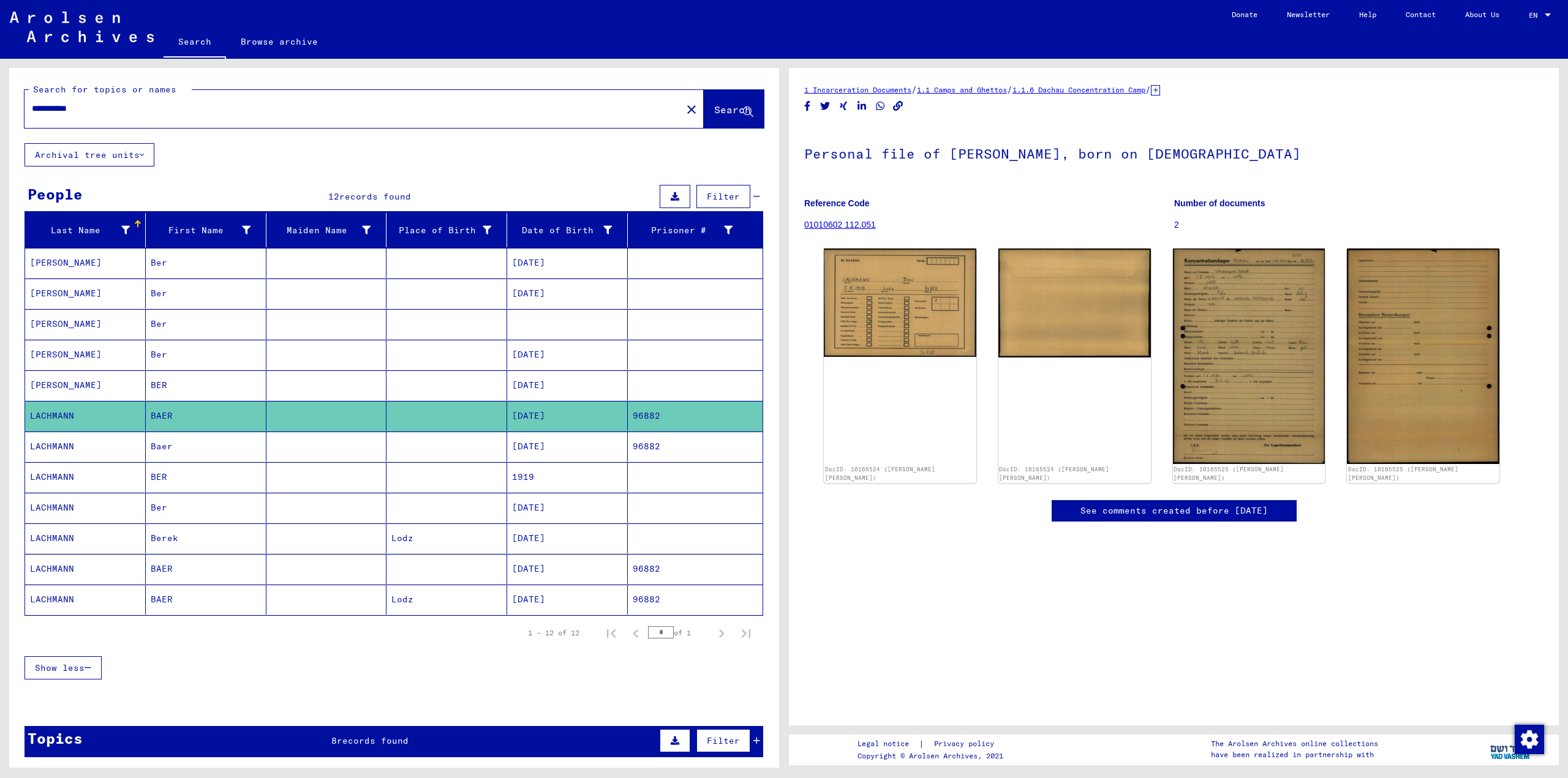
click at [582, 450] on mat-cell "[DATE]" at bounding box center [567, 447] width 121 height 30
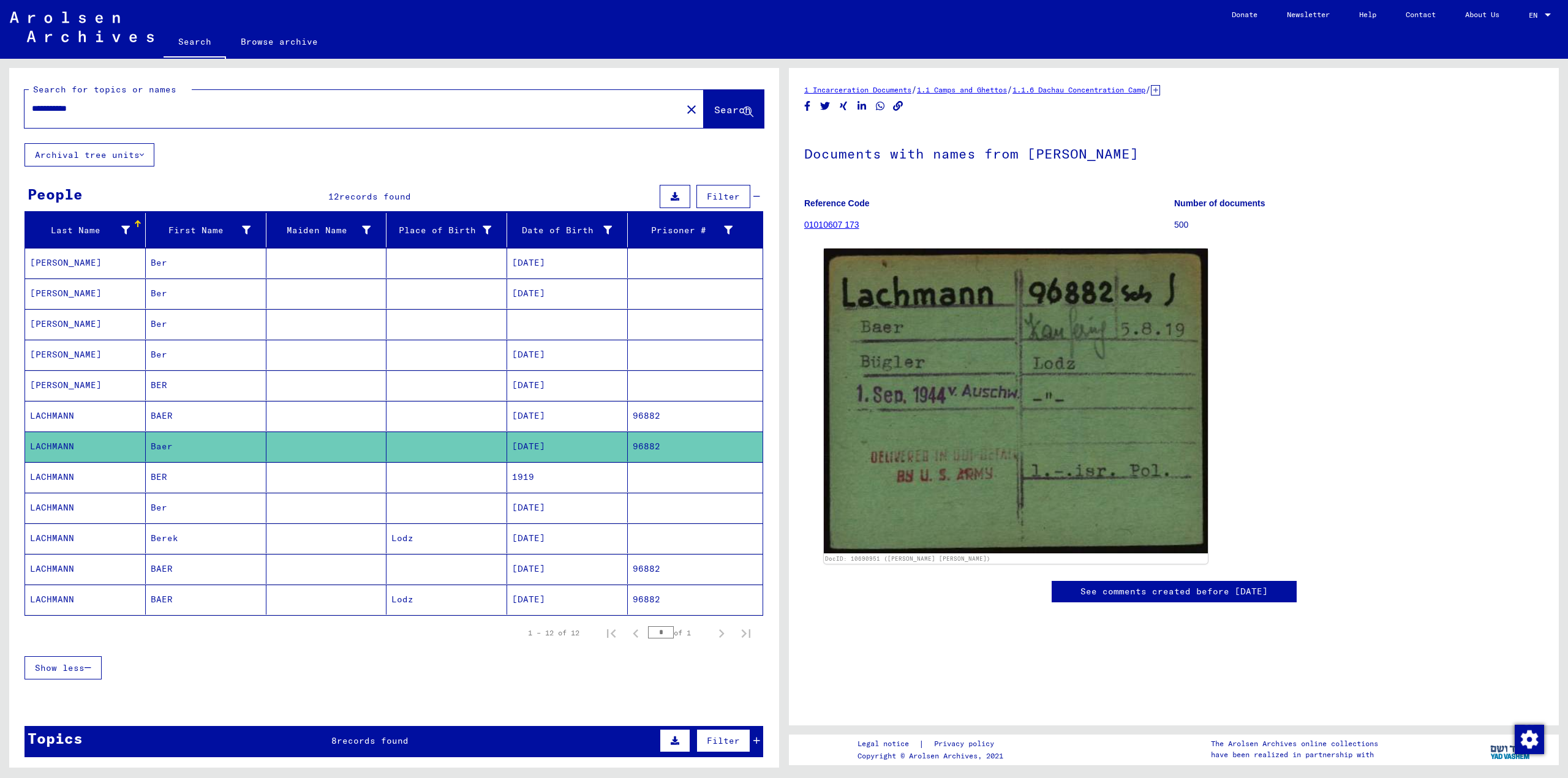
click at [451, 477] on mat-cell at bounding box center [447, 477] width 121 height 30
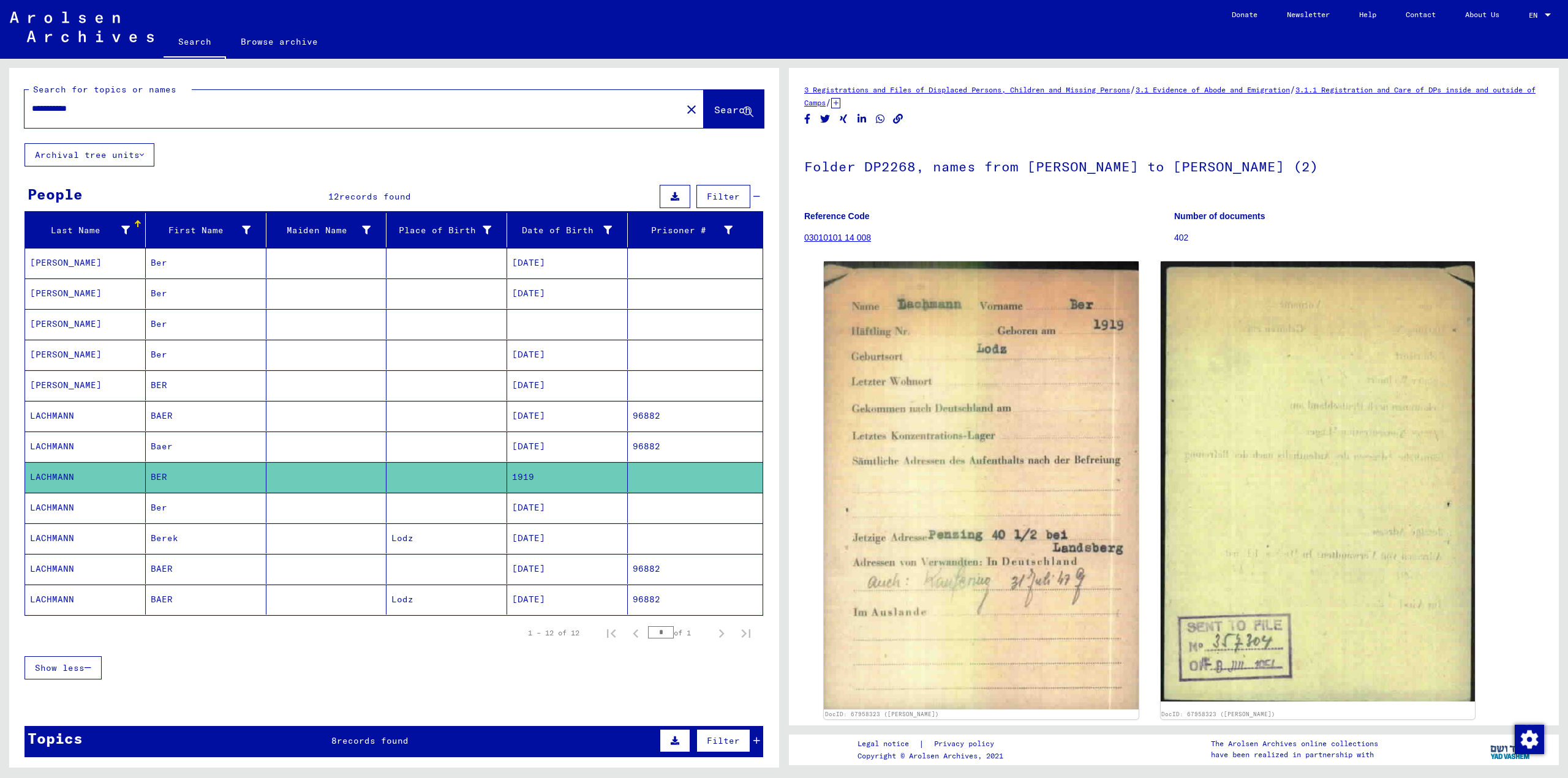
click at [453, 503] on mat-cell at bounding box center [447, 508] width 121 height 30
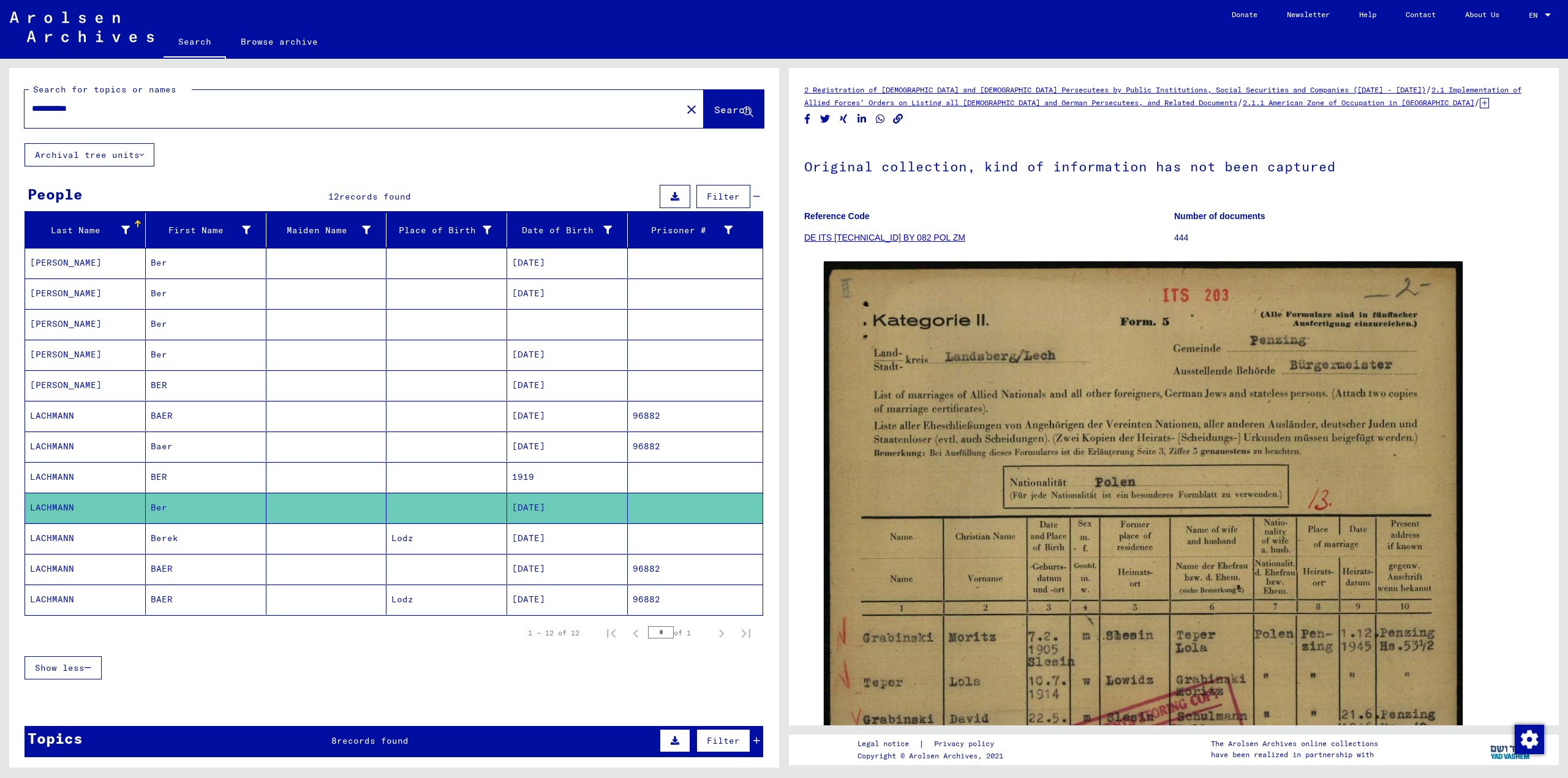
click at [449, 538] on mat-cell "Lodz" at bounding box center [447, 538] width 121 height 30
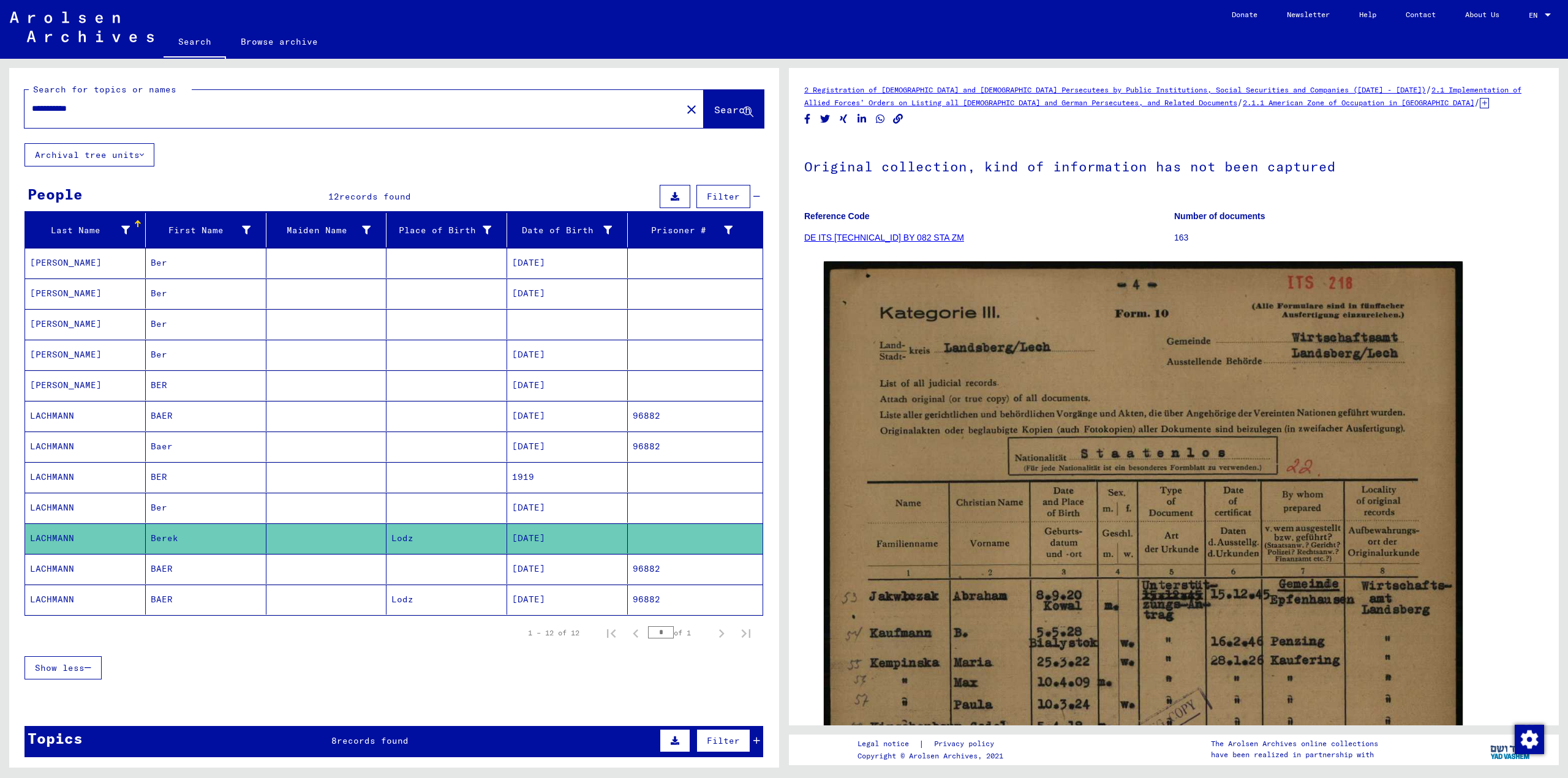
click at [443, 569] on mat-cell at bounding box center [447, 569] width 121 height 30
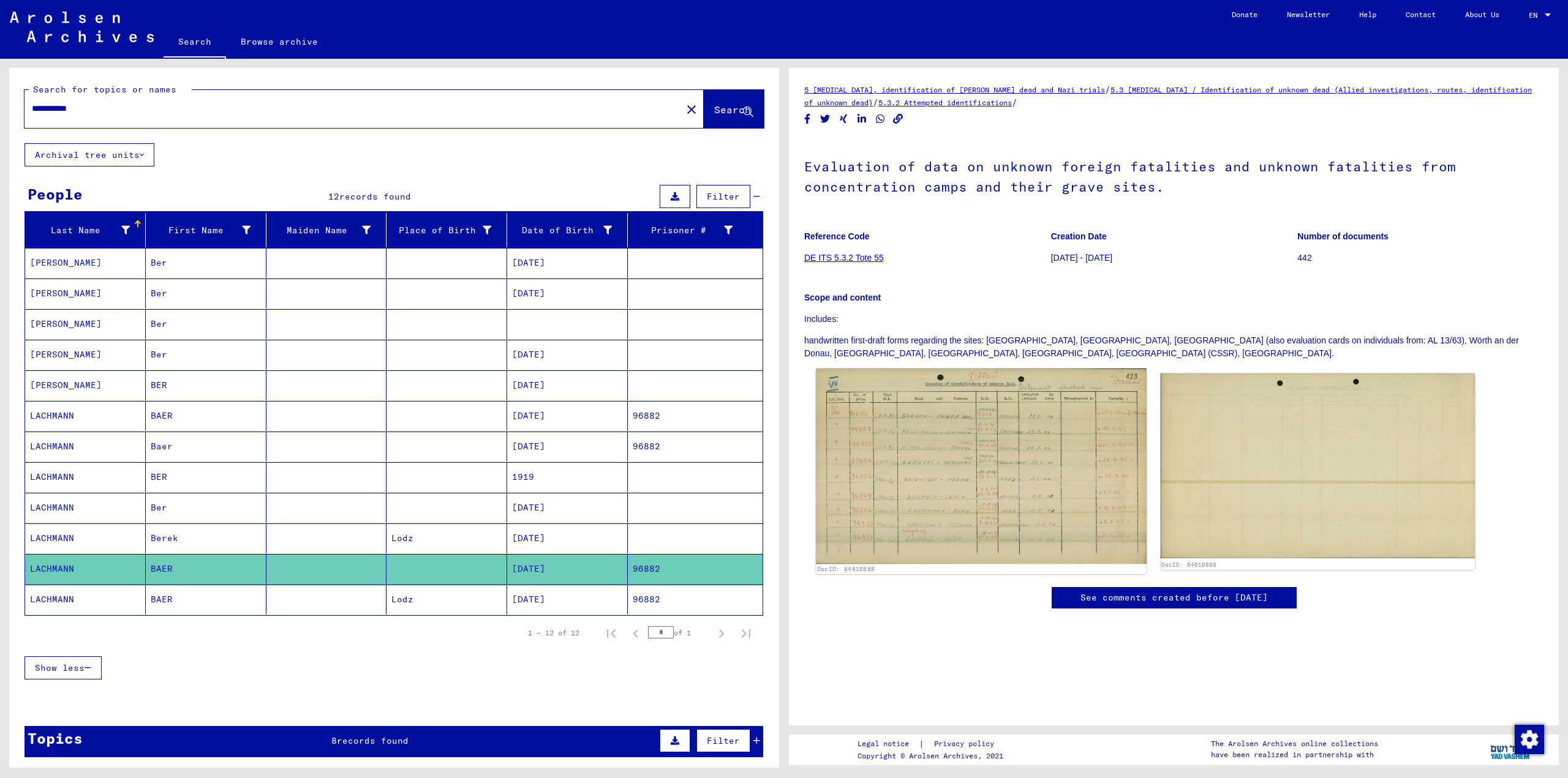
click at [1041, 466] on img at bounding box center [981, 465] width 330 height 195
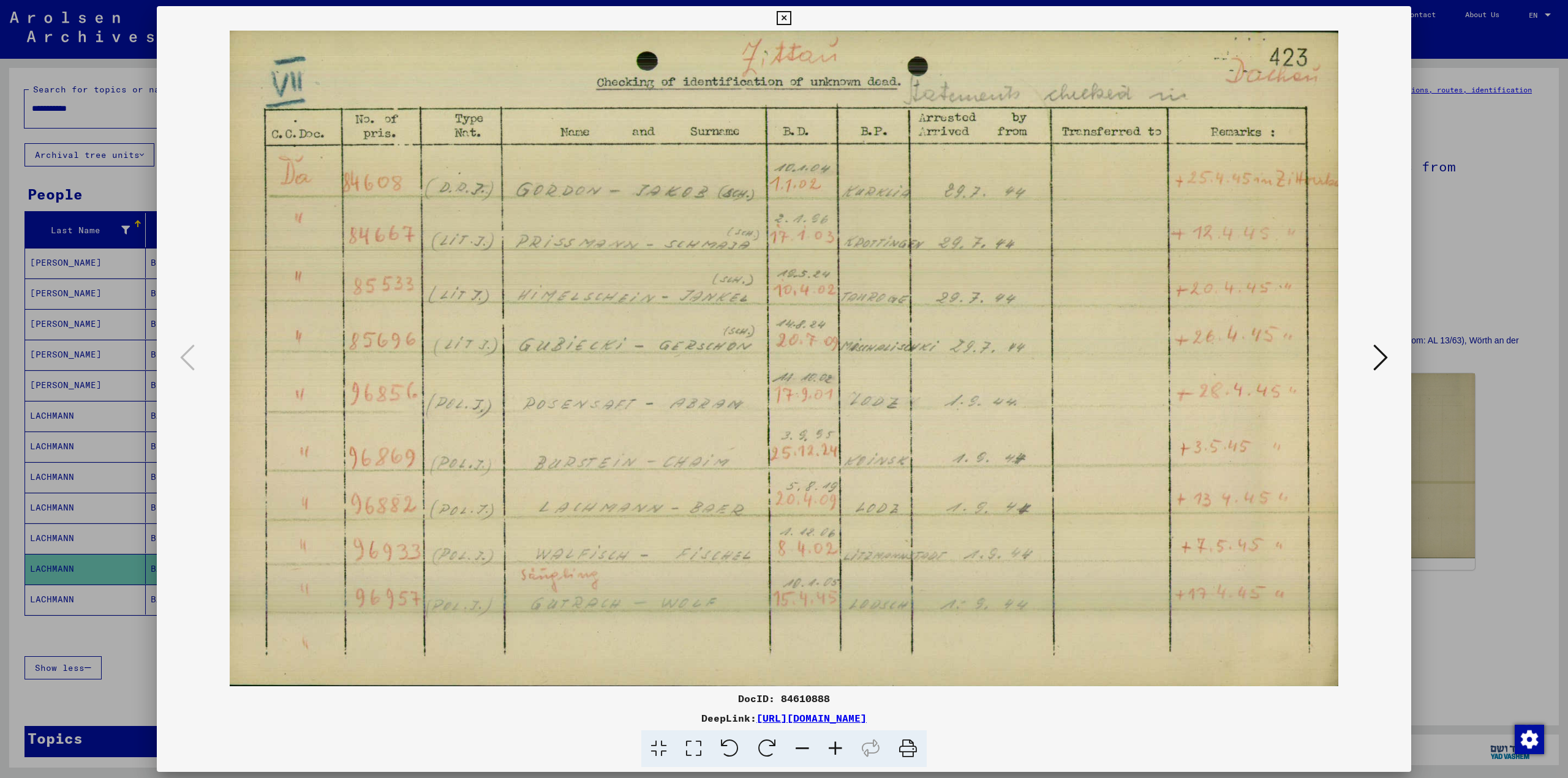
click at [1480, 444] on div at bounding box center [784, 389] width 1568 height 778
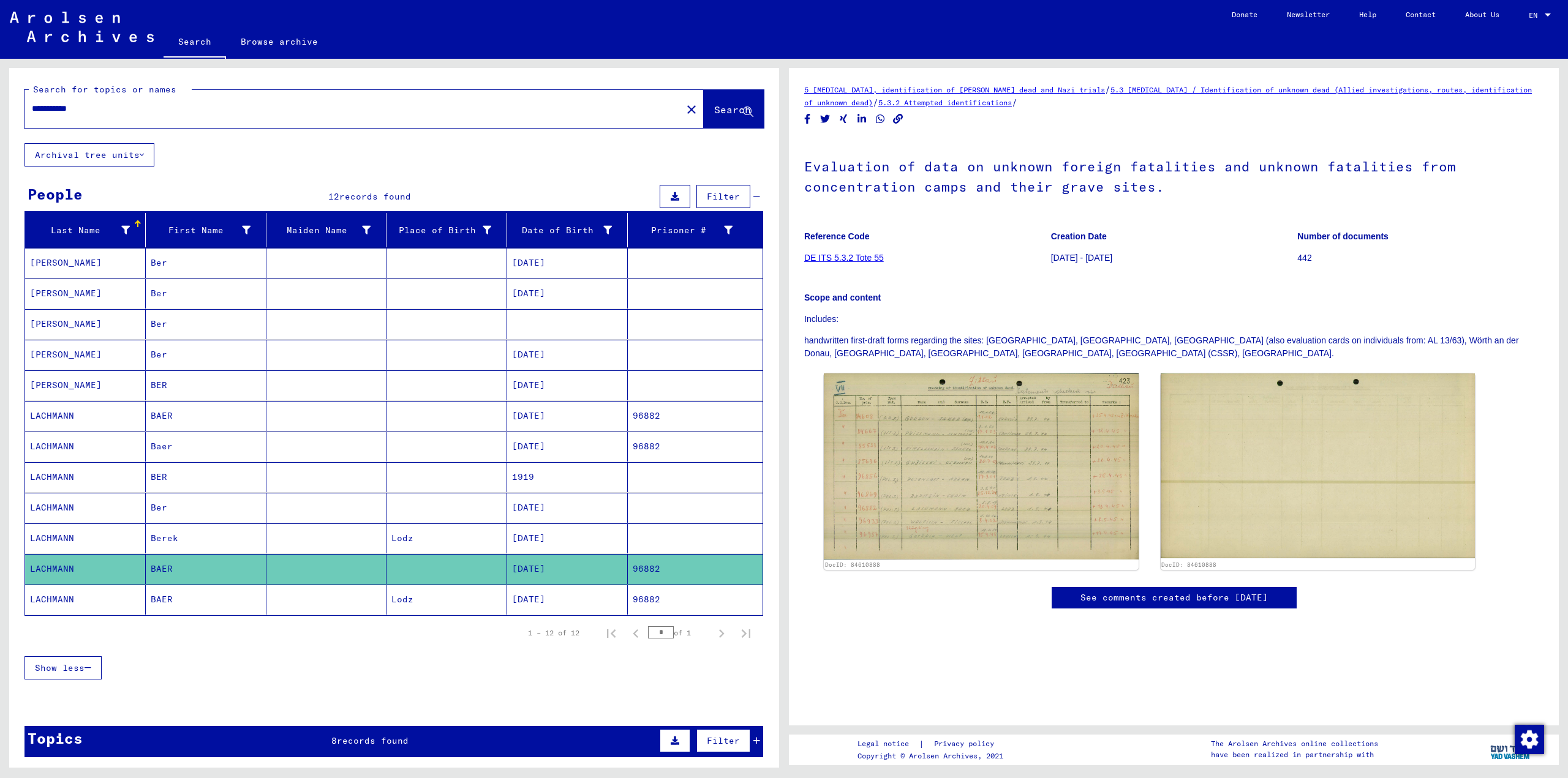
click at [539, 607] on mat-cell "[DATE]" at bounding box center [567, 600] width 121 height 30
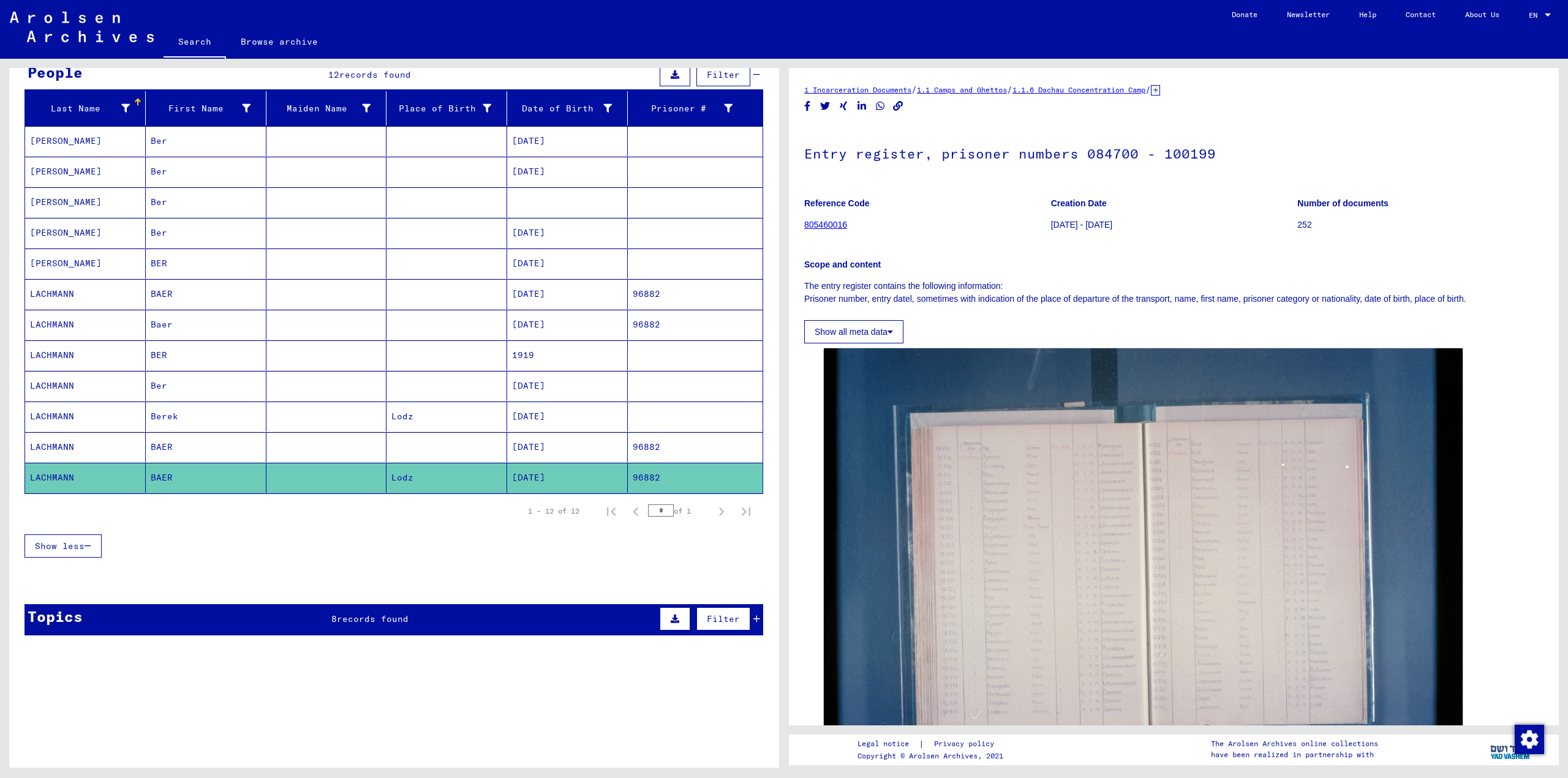
scroll to position [184, 0]
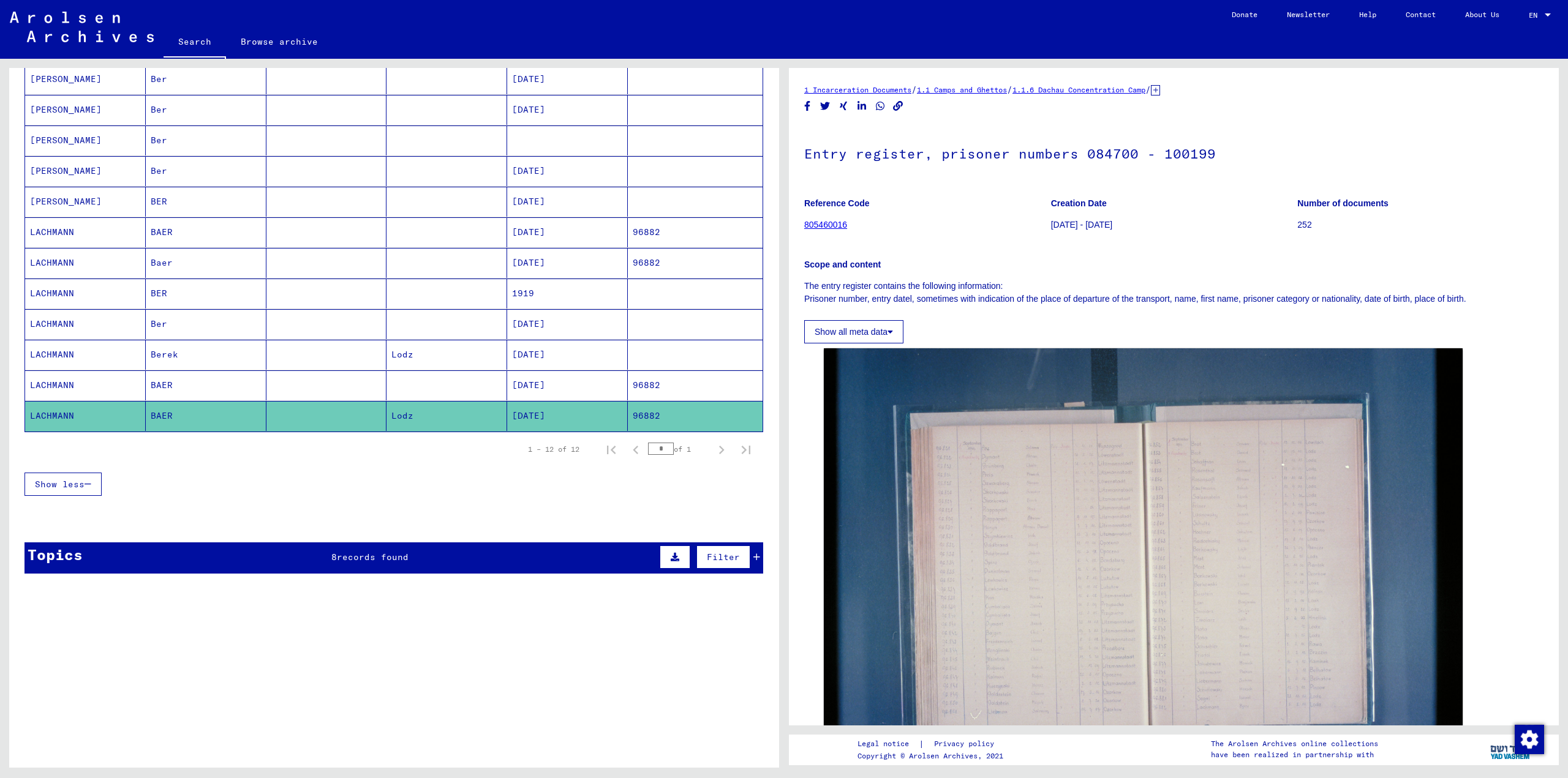
click at [359, 548] on div "Topics 8 records found Filter" at bounding box center [394, 557] width 739 height 31
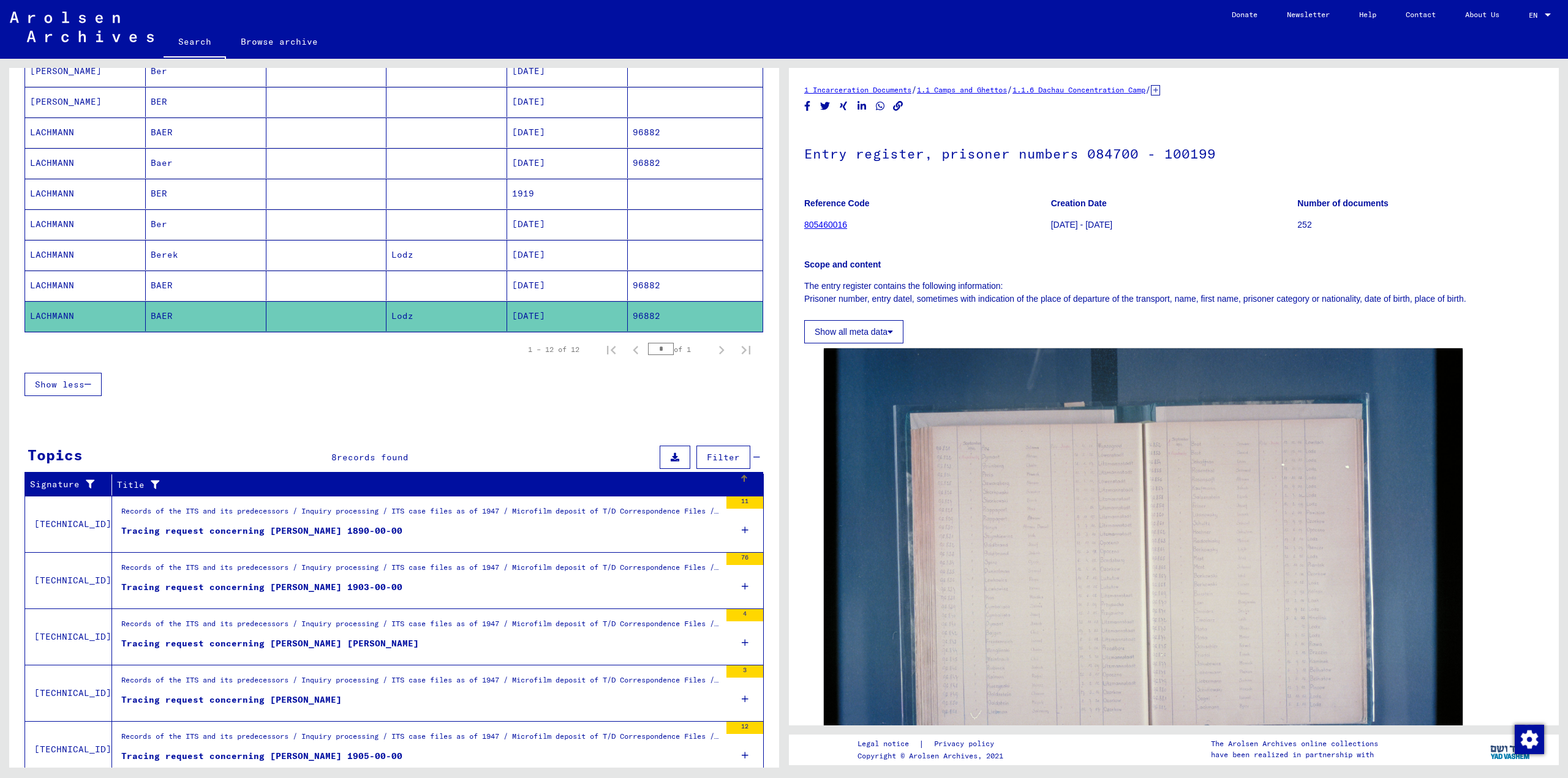
scroll to position [330, 0]
